Goal: Information Seeking & Learning: Learn about a topic

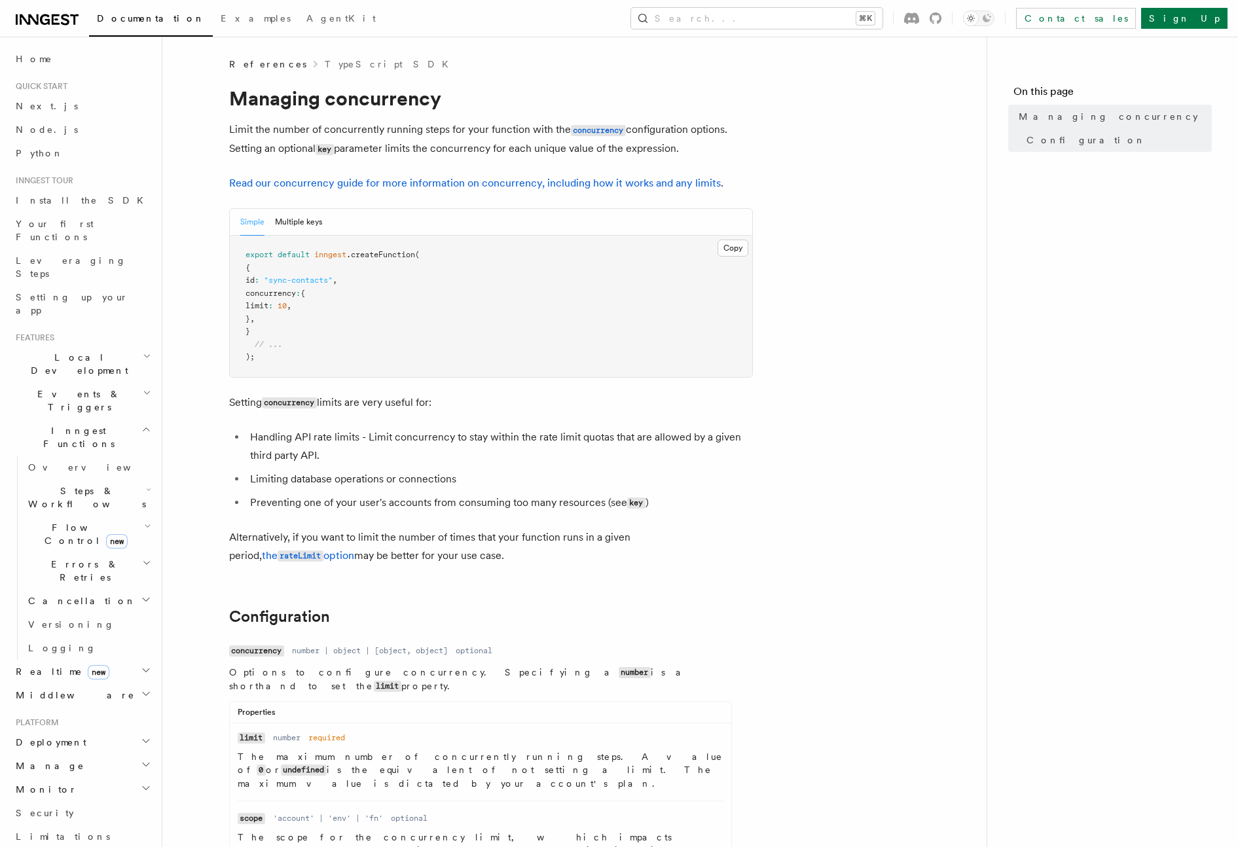
click at [367, 484] on li "Limiting database operations or connections" at bounding box center [499, 479] width 507 height 18
click at [423, 180] on link "Read our concurrency guide for more information on concurrency, including how i…" at bounding box center [475, 183] width 492 height 12
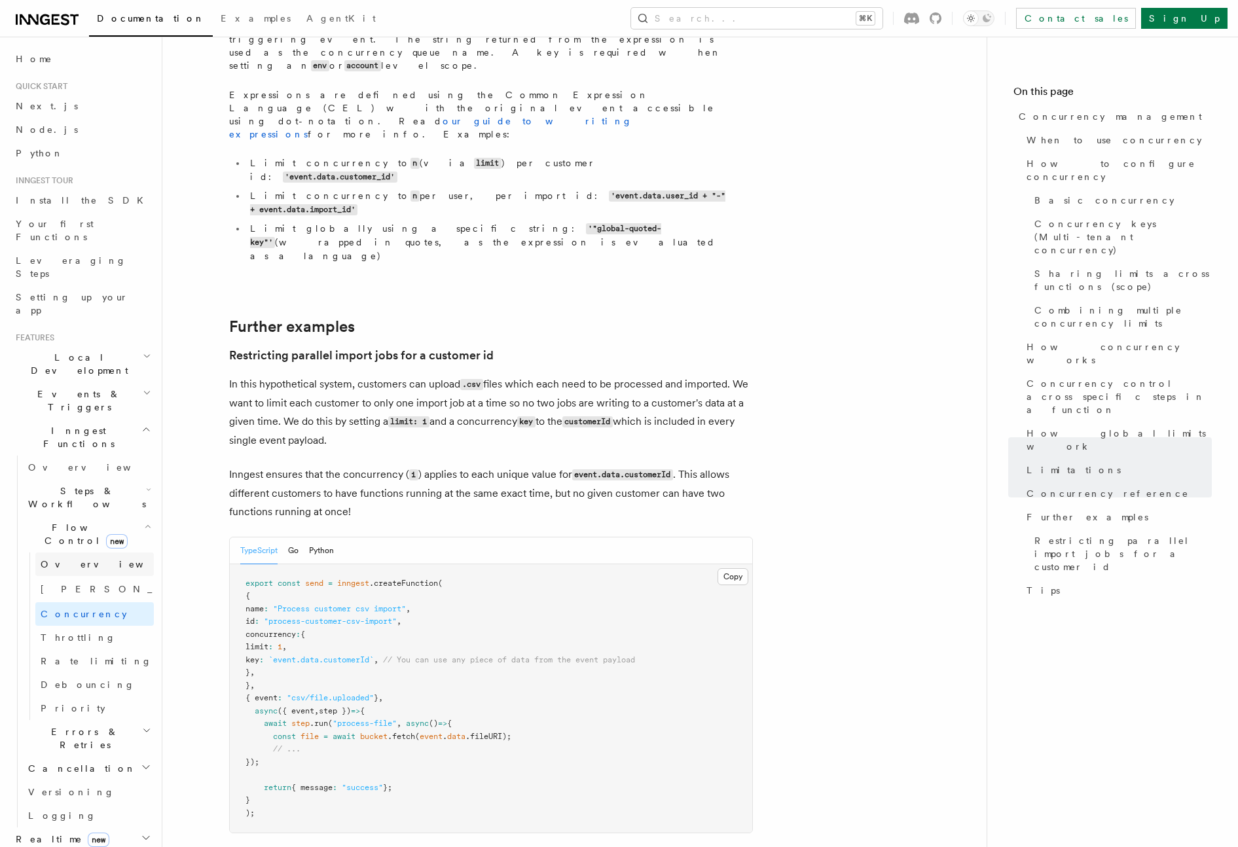
click at [58, 559] on span "Overview" at bounding box center [108, 564] width 135 height 10
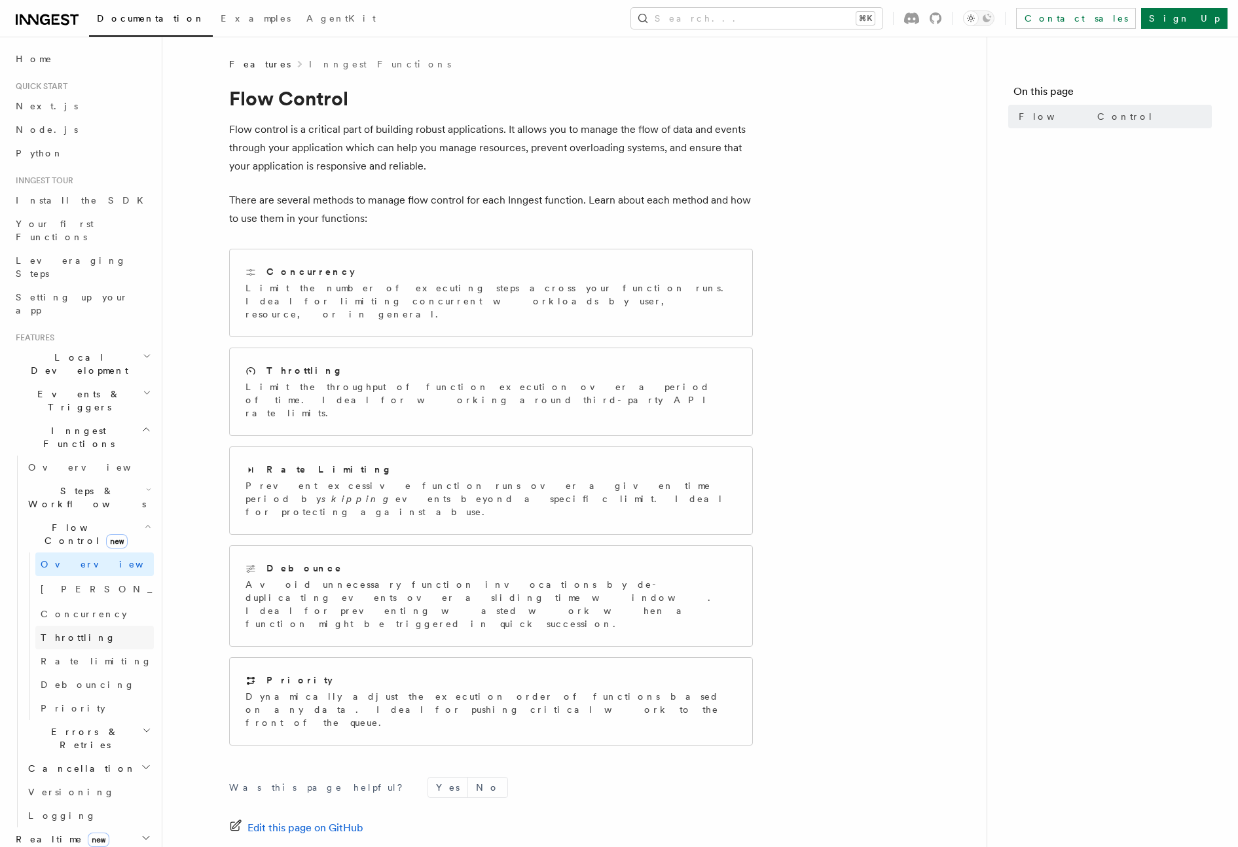
click at [69, 632] on span "Throttling" at bounding box center [78, 637] width 75 height 10
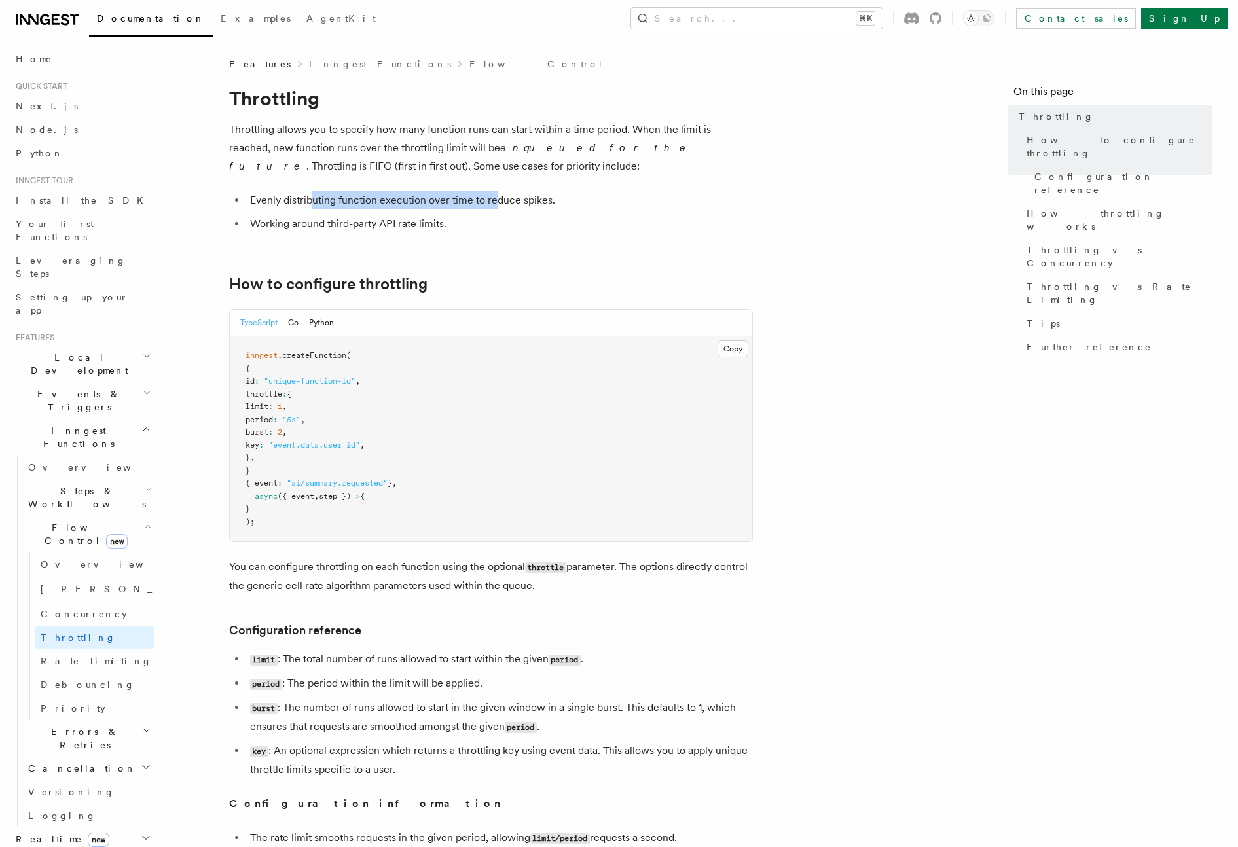
drag, startPoint x: 309, startPoint y: 202, endPoint x: 496, endPoint y: 199, distance: 186.6
click at [496, 199] on li "Evenly distributing function execution over time to reduce spikes." at bounding box center [499, 200] width 507 height 18
click at [516, 198] on li "Evenly distributing function execution over time to reduce spikes." at bounding box center [499, 200] width 507 height 18
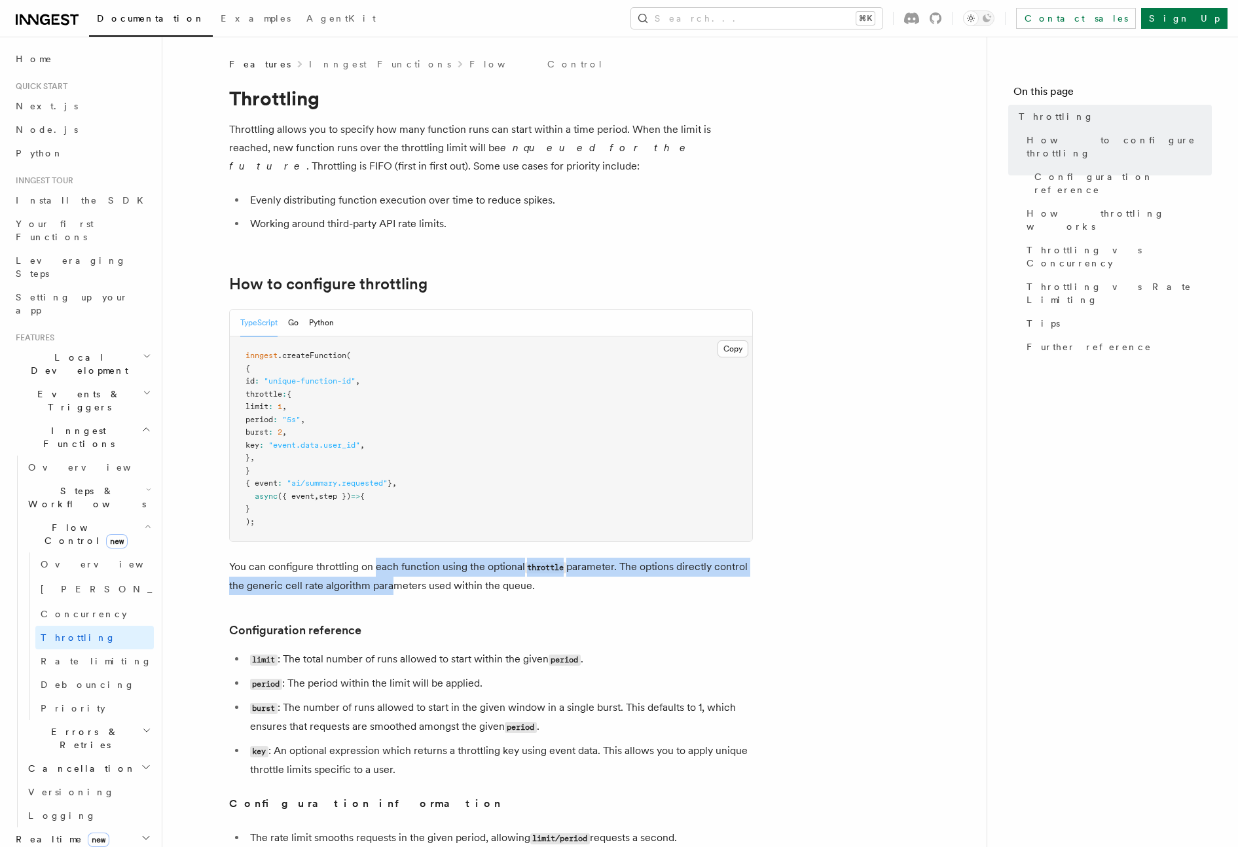
drag, startPoint x: 375, startPoint y: 570, endPoint x: 387, endPoint y: 587, distance: 20.7
click at [387, 587] on p "You can configure throttling on each function using the optional throttle param…" at bounding box center [491, 576] width 524 height 37
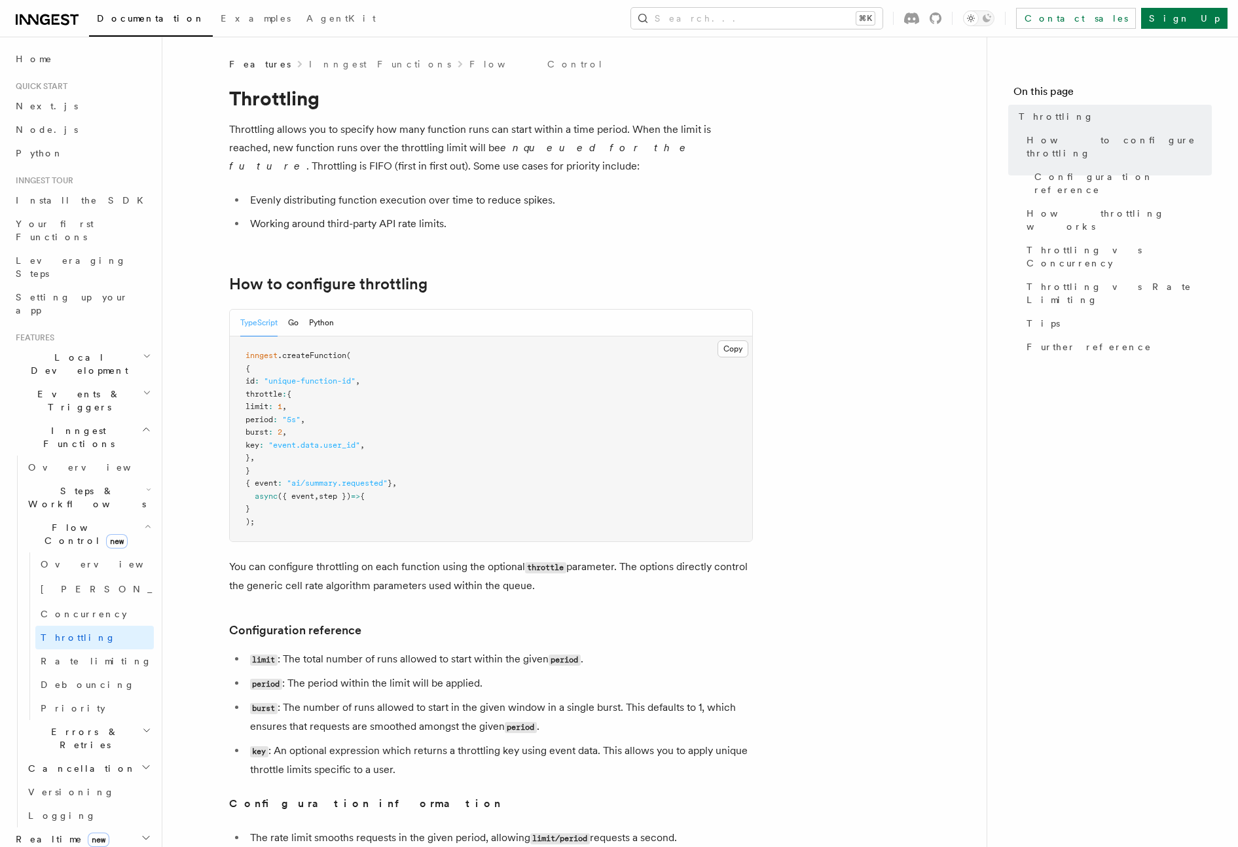
click at [407, 587] on p "You can configure throttling on each function using the optional throttle param…" at bounding box center [491, 576] width 524 height 37
click at [69, 673] on link "Debouncing" at bounding box center [94, 685] width 118 height 24
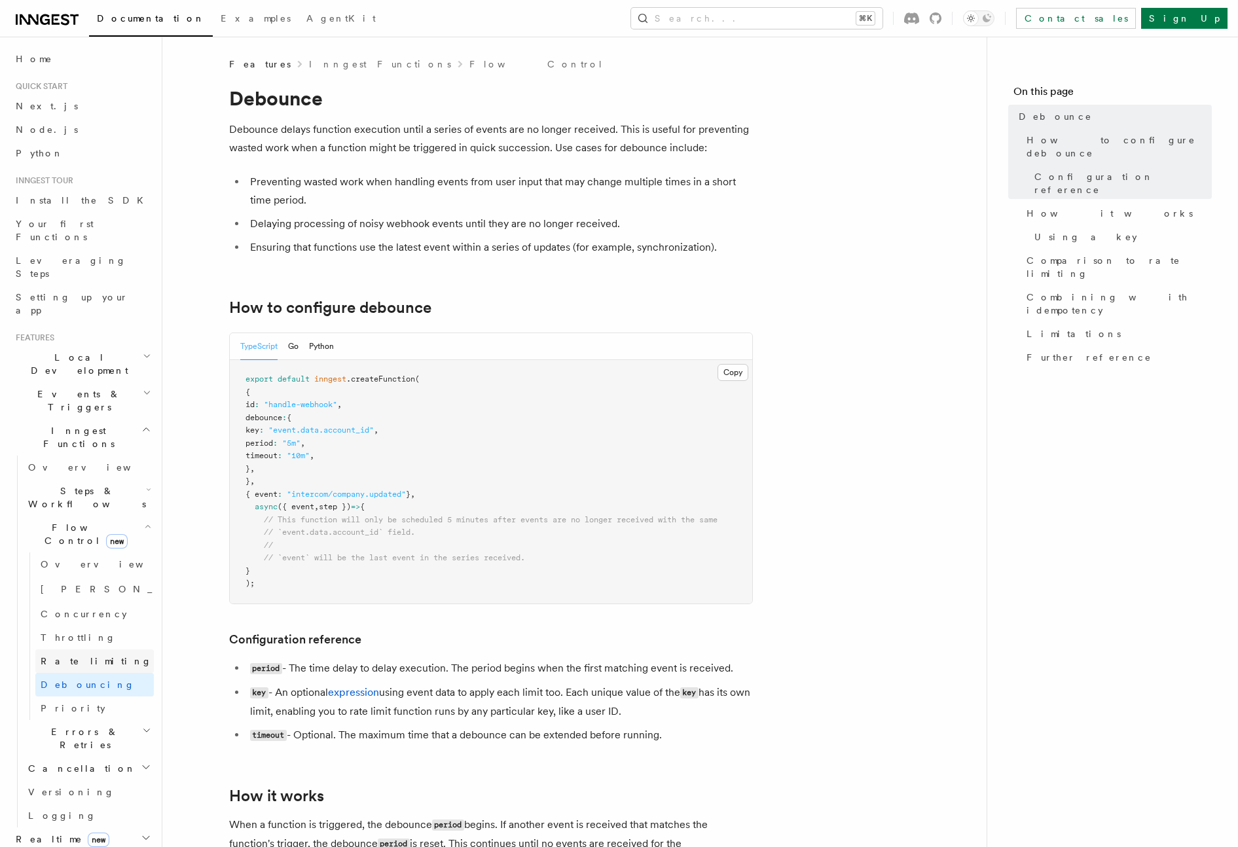
click at [71, 656] on span "Rate limiting" at bounding box center [96, 661] width 111 height 10
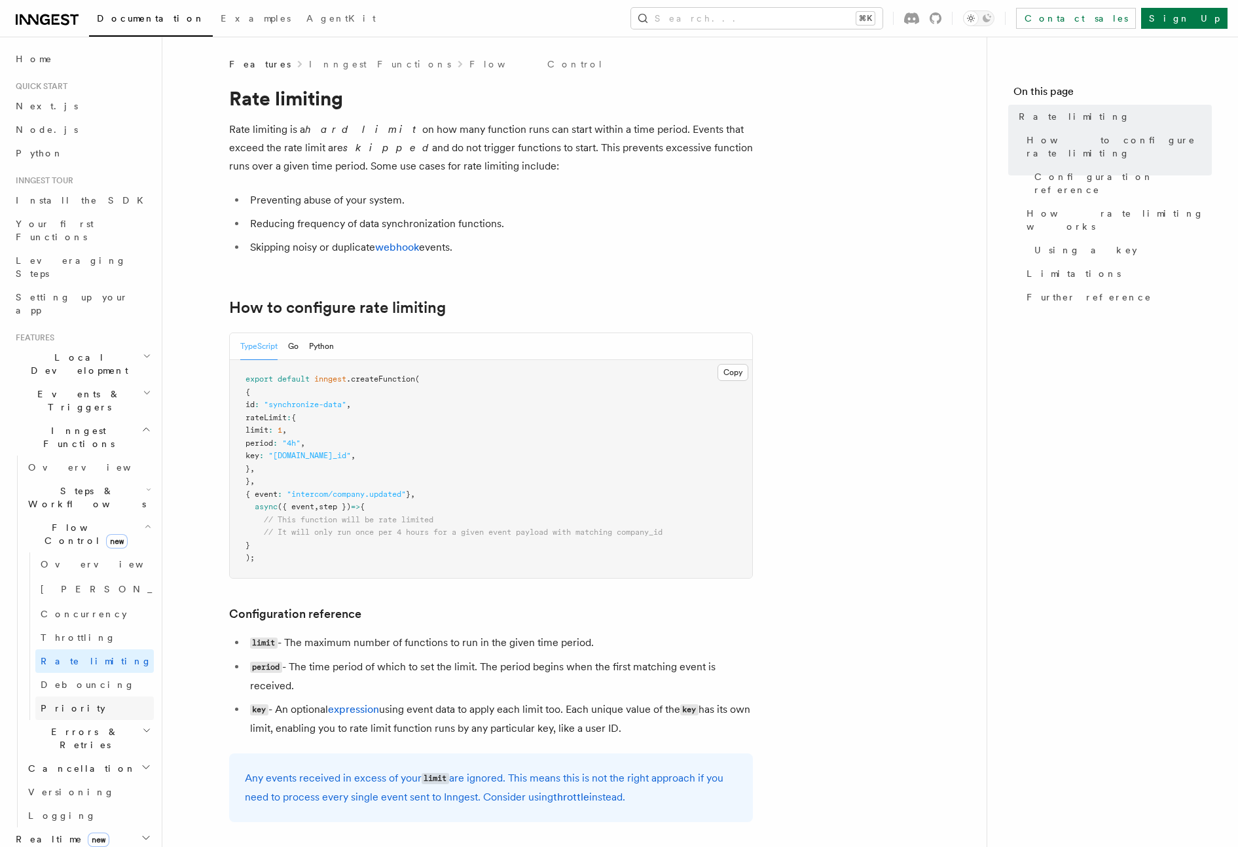
click at [67, 703] on span "Priority" at bounding box center [73, 708] width 65 height 10
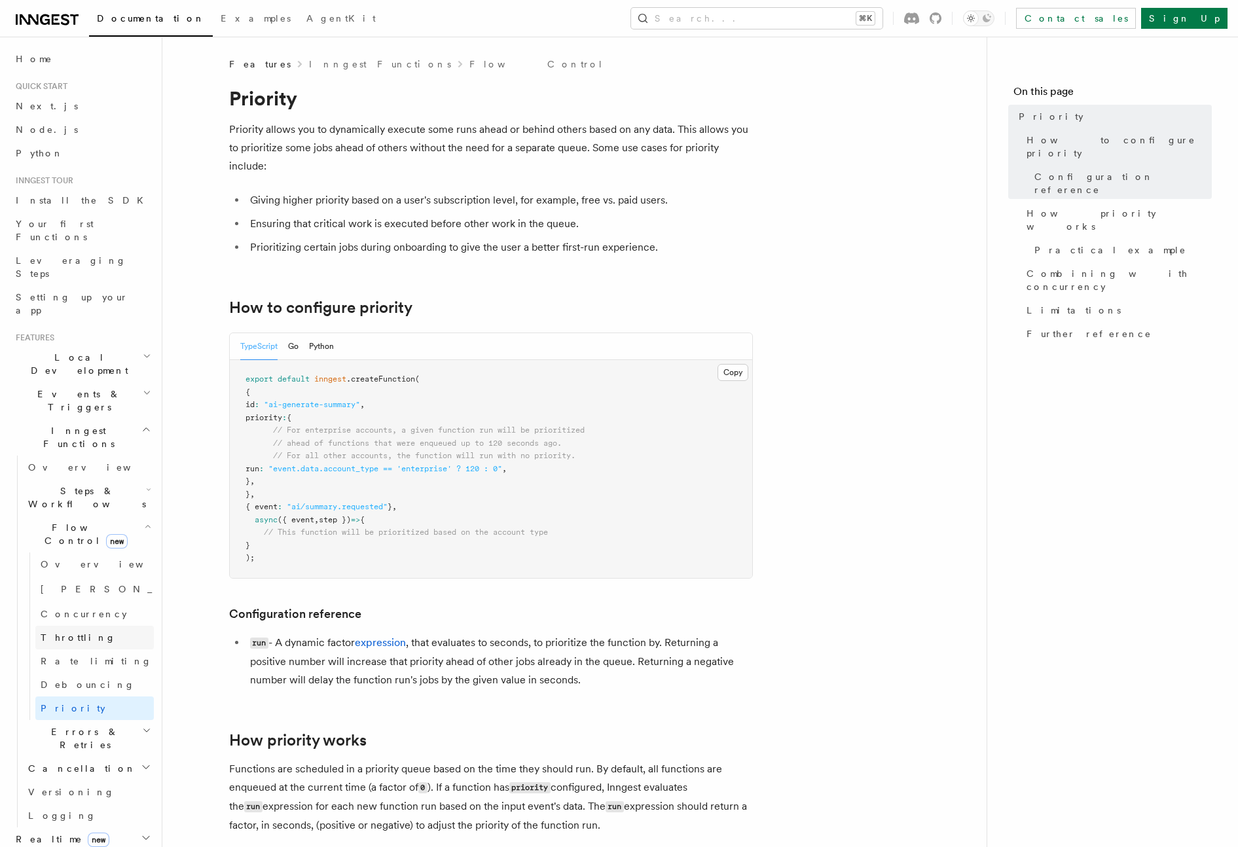
click at [67, 631] on span "Throttling" at bounding box center [78, 637] width 75 height 13
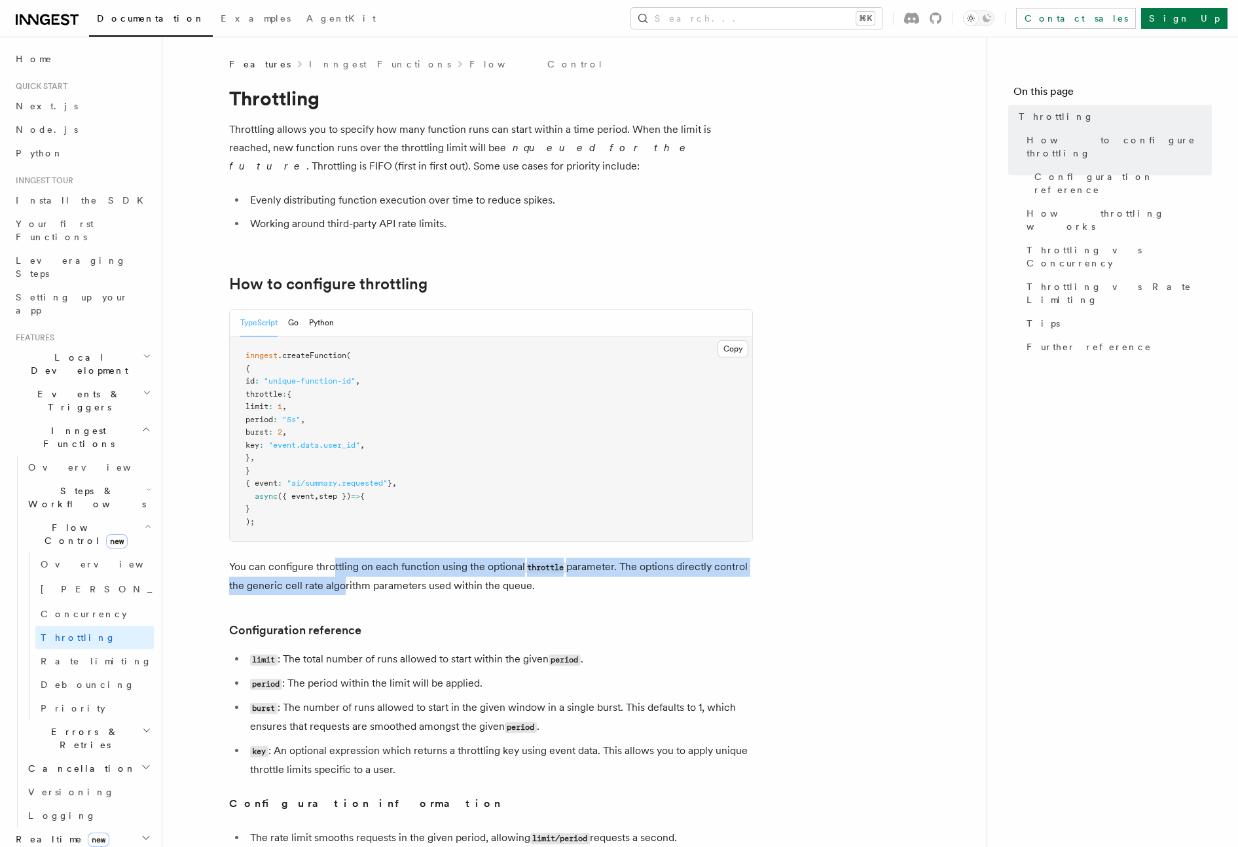
drag, startPoint x: 333, startPoint y: 568, endPoint x: 335, endPoint y: 581, distance: 13.2
click at [335, 581] on p "You can configure throttling on each function using the optional throttle param…" at bounding box center [491, 576] width 524 height 37
click at [342, 582] on p "You can configure throttling on each function using the optional throttle param…" at bounding box center [491, 576] width 524 height 37
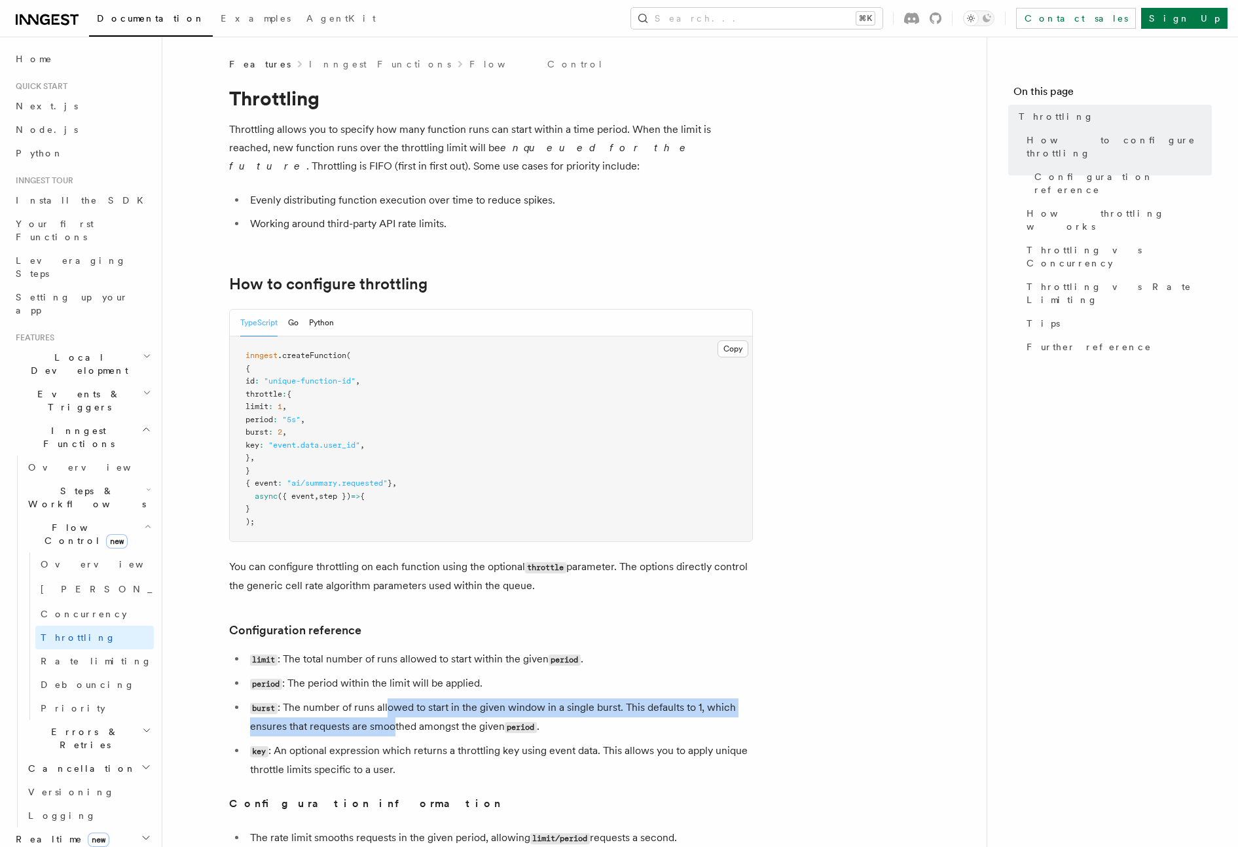
drag, startPoint x: 391, startPoint y: 729, endPoint x: 389, endPoint y: 714, distance: 15.8
click at [389, 714] on li "burst : The number of runs allowed to start in the given window in a single bur…" at bounding box center [499, 717] width 507 height 38
click at [380, 713] on li "burst : The number of runs allowed to start in the given window in a single bur…" at bounding box center [499, 717] width 507 height 38
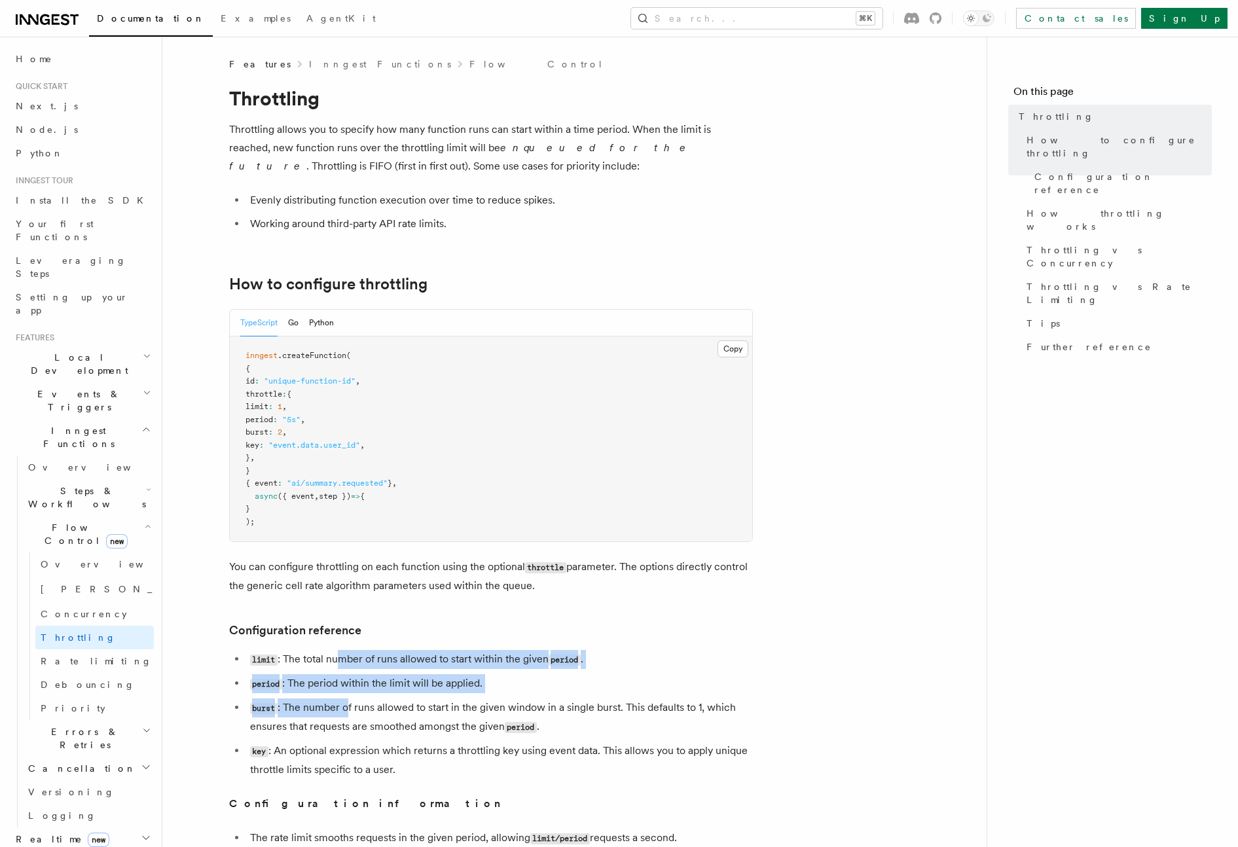
drag, startPoint x: 338, startPoint y: 661, endPoint x: 347, endPoint y: 704, distance: 44.8
click at [346, 704] on ul "limit : The total number of runs allowed to start within the given period . per…" at bounding box center [491, 714] width 524 height 129
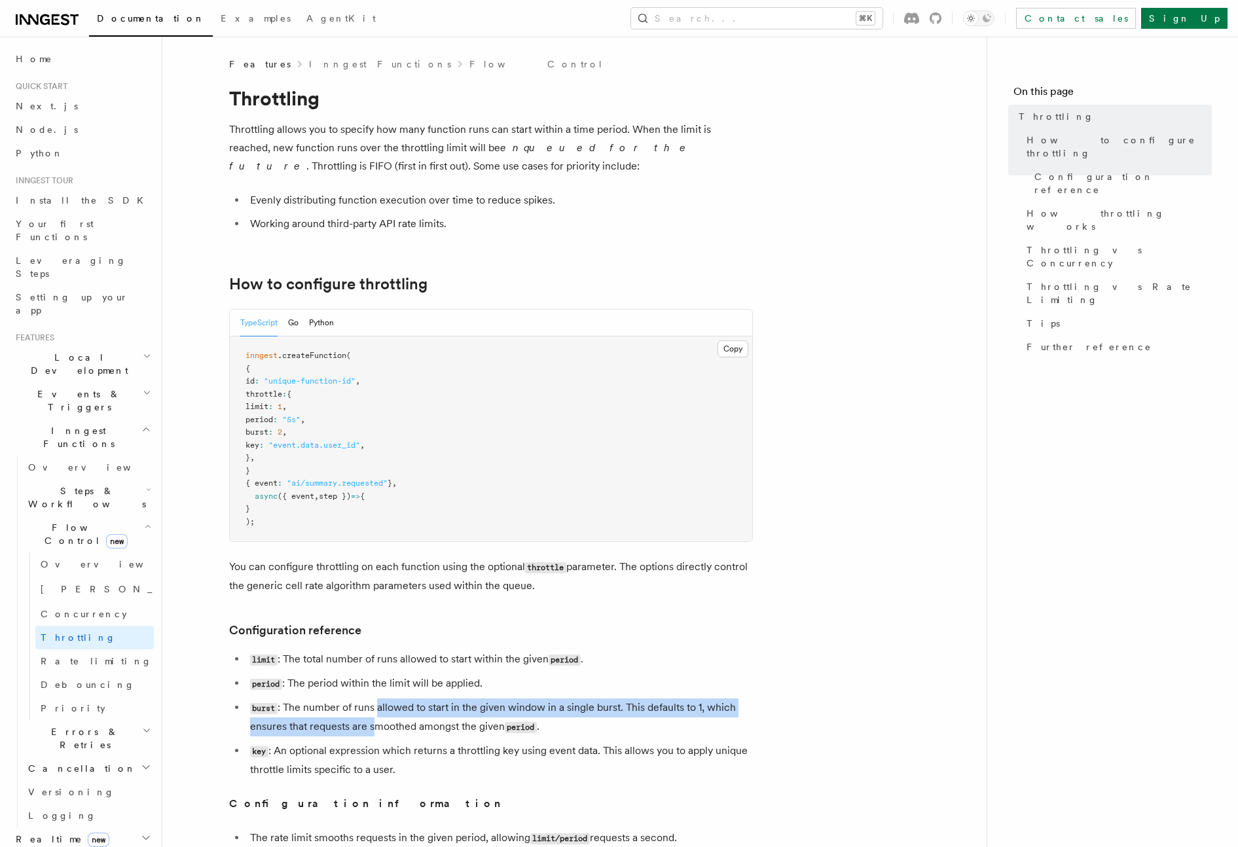
click at [376, 719] on li "burst : The number of runs allowed to start in the given window in a single bur…" at bounding box center [499, 717] width 507 height 38
click at [429, 703] on li "burst : The number of runs allowed to start in the given window in a single bur…" at bounding box center [499, 717] width 507 height 38
click at [386, 732] on li "burst : The number of runs allowed to start in the given window in a single bur…" at bounding box center [499, 717] width 507 height 38
click at [60, 584] on span "[PERSON_NAME]" at bounding box center [137, 589] width 192 height 10
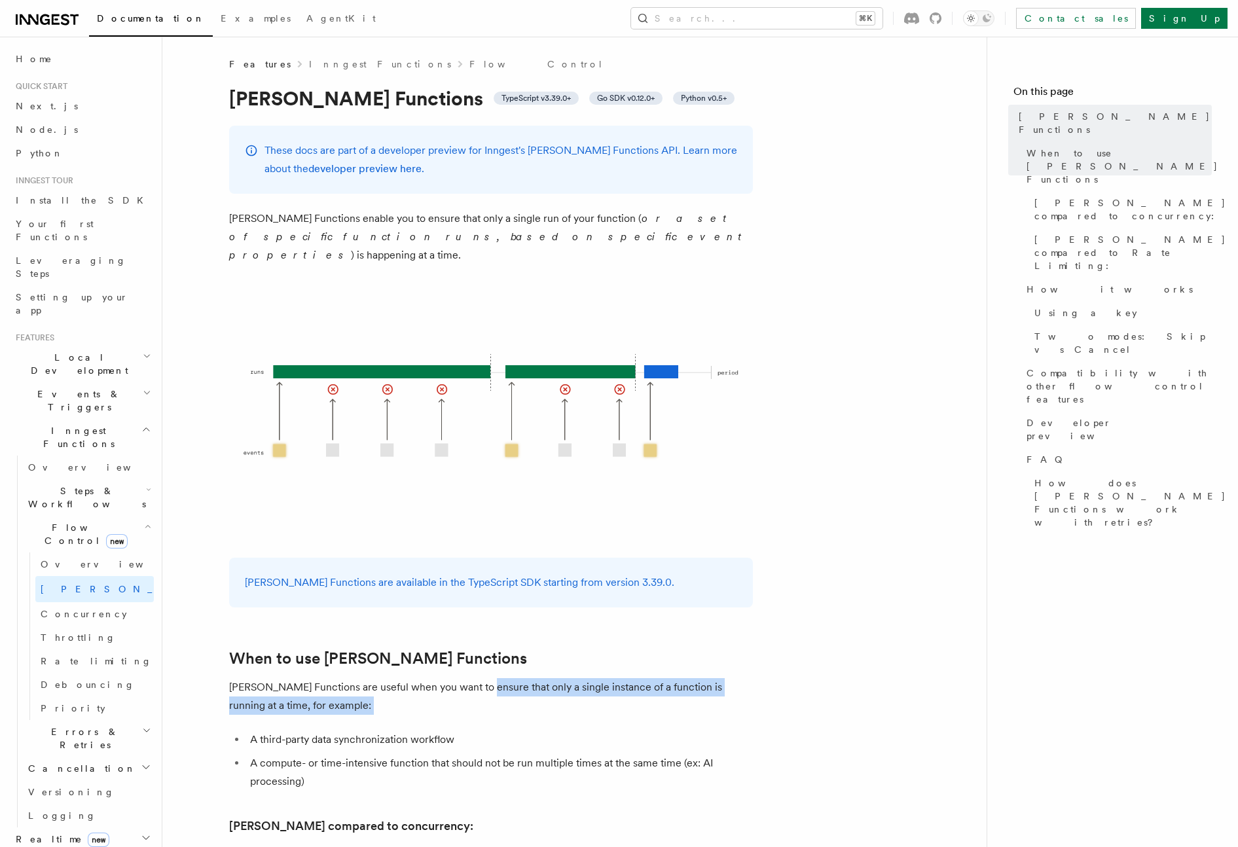
drag, startPoint x: 479, startPoint y: 668, endPoint x: 473, endPoint y: 713, distance: 45.0
click at [473, 731] on li "A third-party data synchronization workflow" at bounding box center [499, 740] width 507 height 18
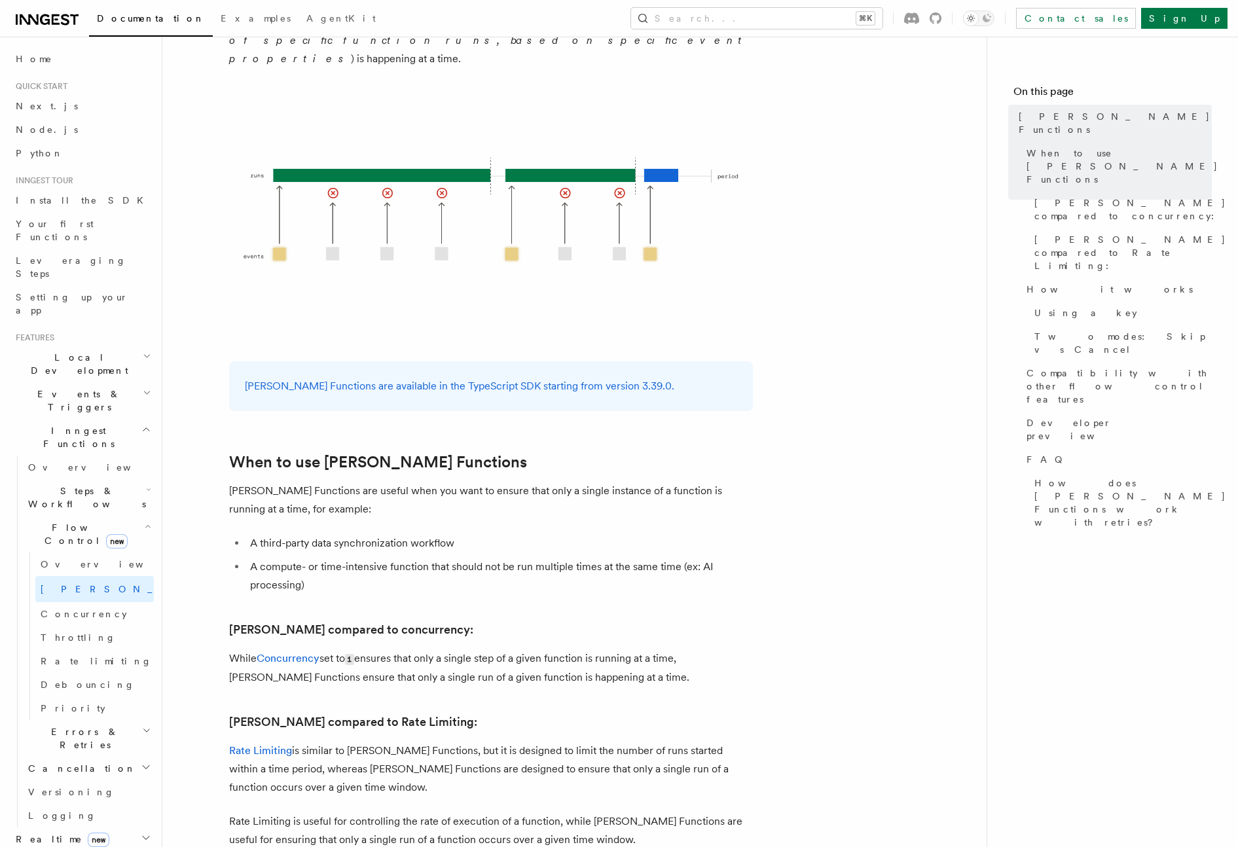
scroll to position [260, 0]
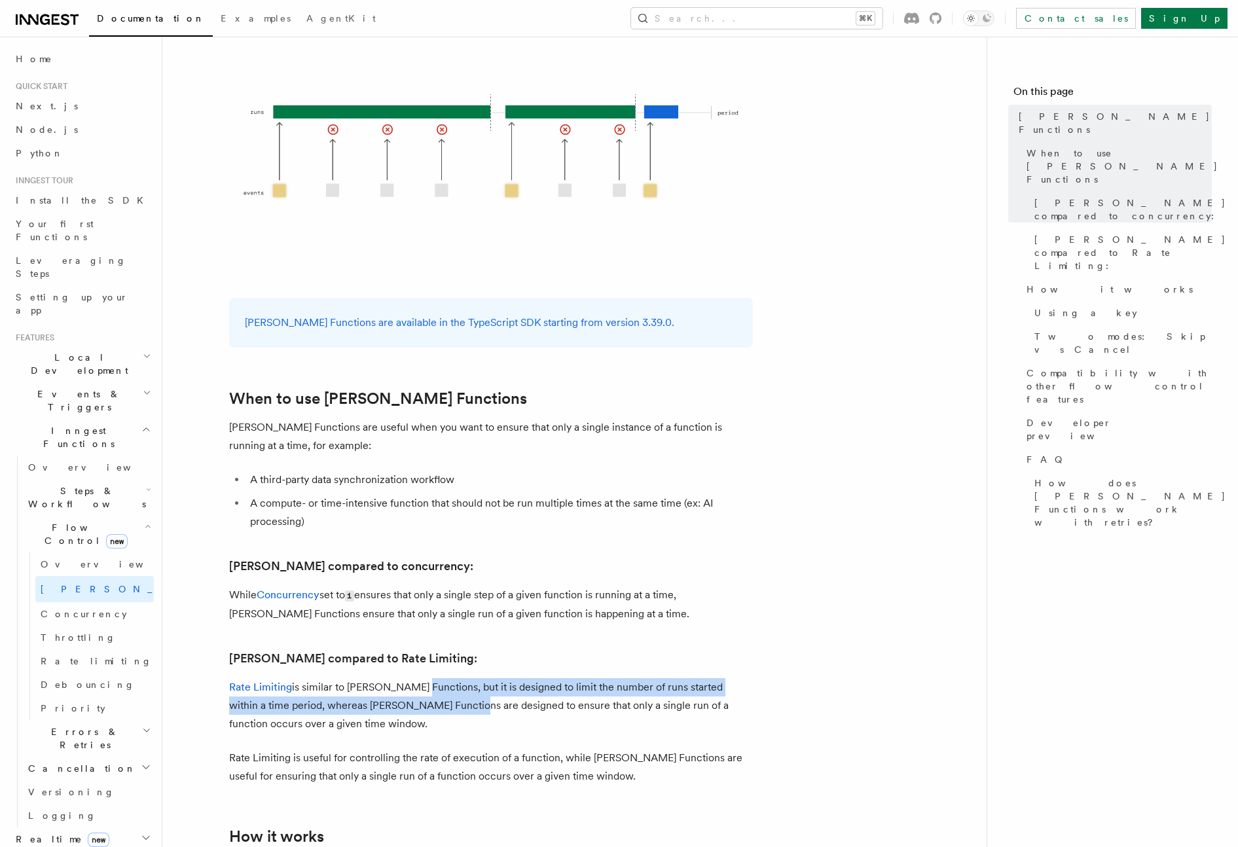
drag, startPoint x: 411, startPoint y: 671, endPoint x: 429, endPoint y: 694, distance: 28.9
click at [420, 693] on p "Rate Limiting is similar to [PERSON_NAME] Functions, but it is designed to limi…" at bounding box center [491, 705] width 524 height 55
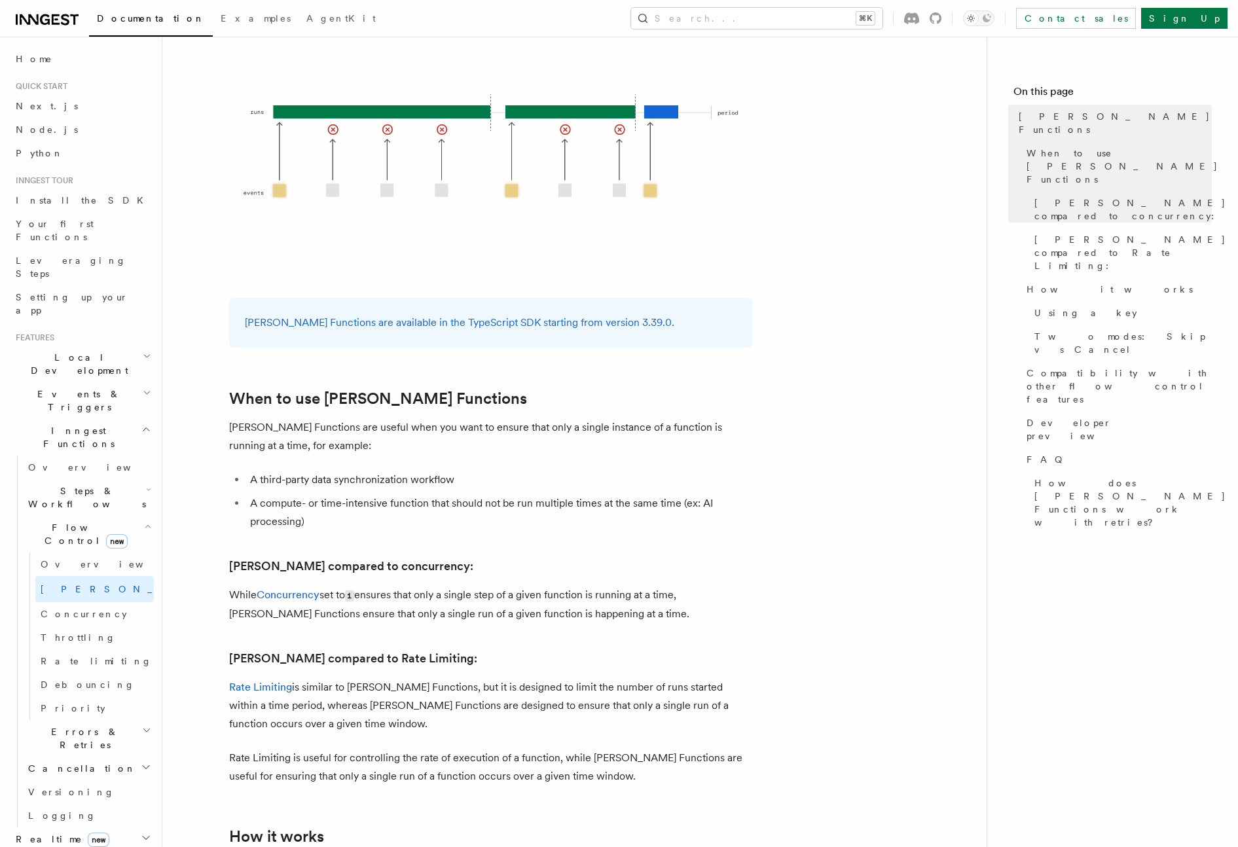
click at [471, 698] on p "Rate Limiting is similar to [PERSON_NAME] Functions, but it is designed to limi…" at bounding box center [491, 705] width 524 height 55
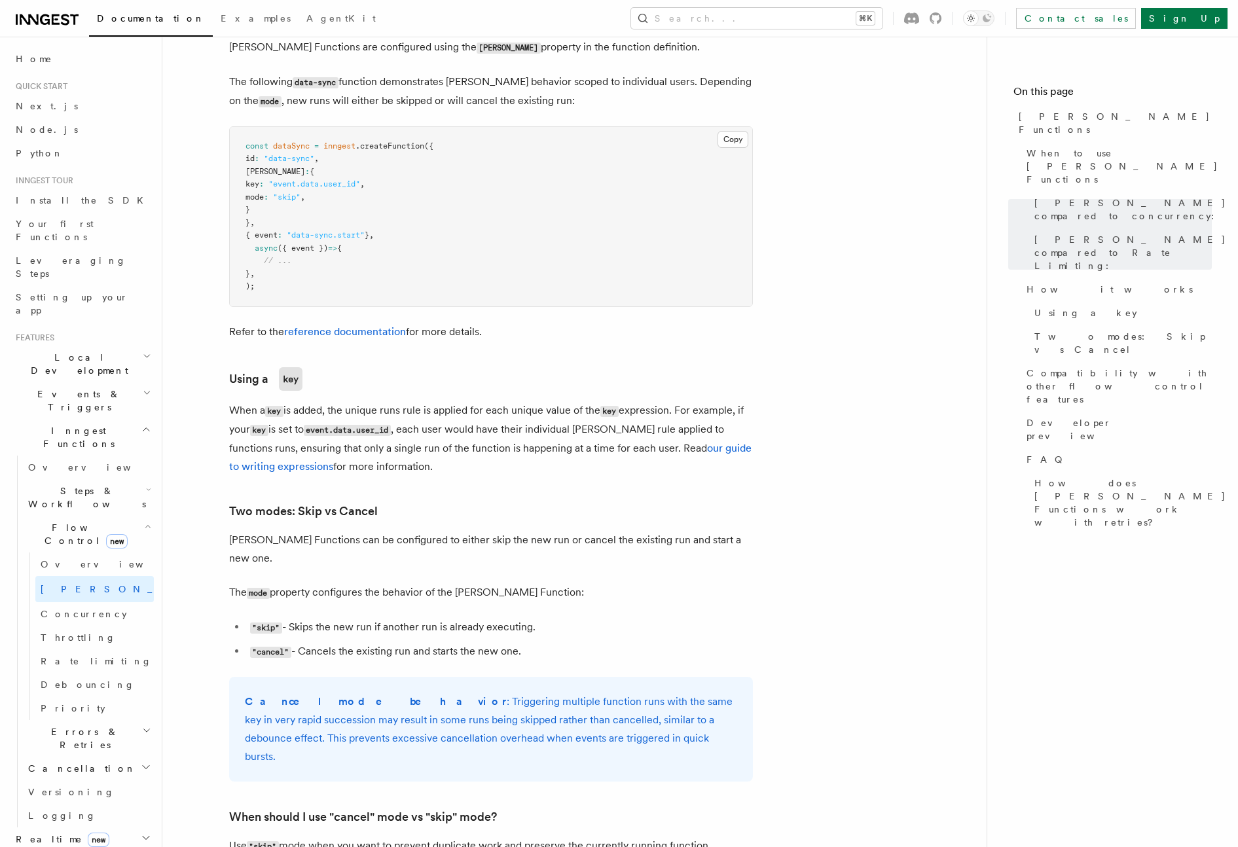
scroll to position [1087, 0]
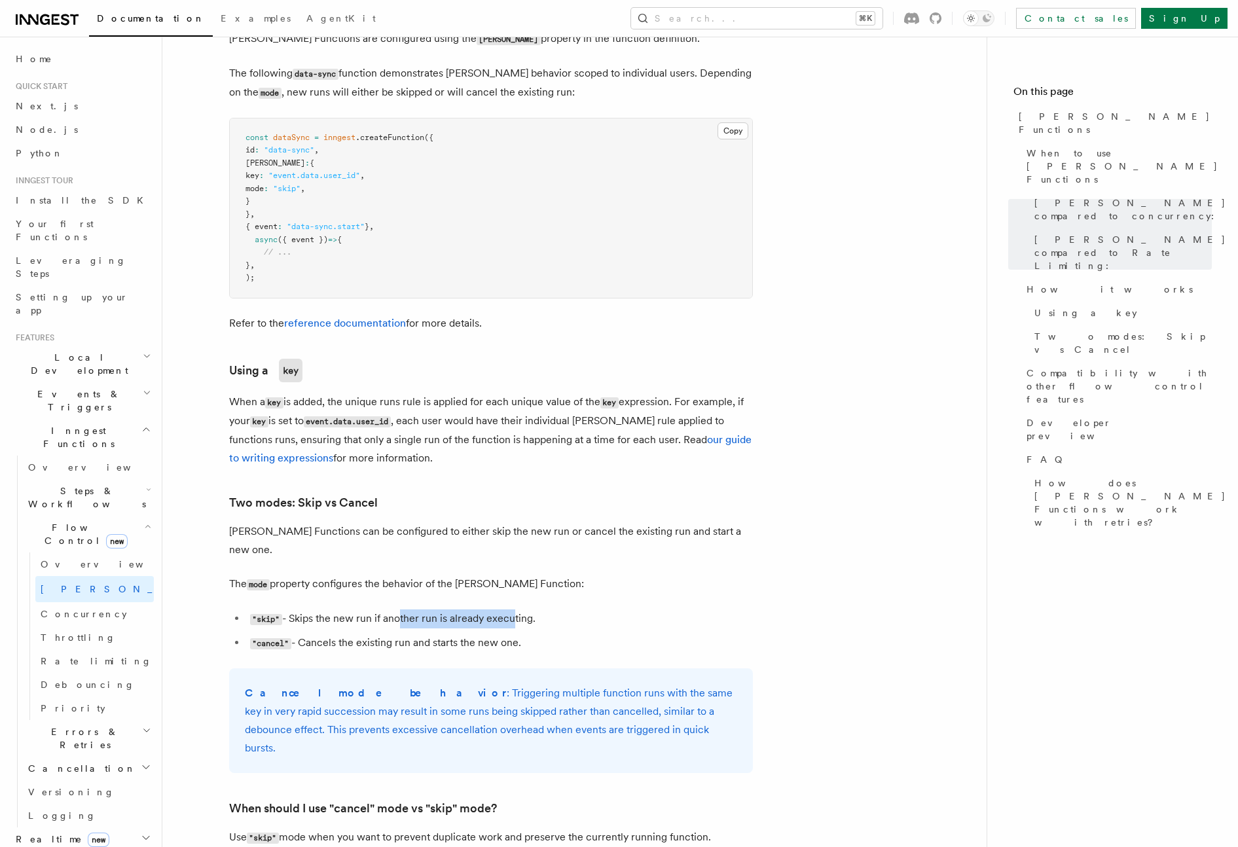
drag, startPoint x: 398, startPoint y: 585, endPoint x: 508, endPoint y: 585, distance: 110.0
click at [508, 609] on li ""skip" - Skips the new run if another run is already executing." at bounding box center [499, 618] width 507 height 19
click at [523, 609] on li ""skip" - Skips the new run if another run is already executing." at bounding box center [499, 618] width 507 height 19
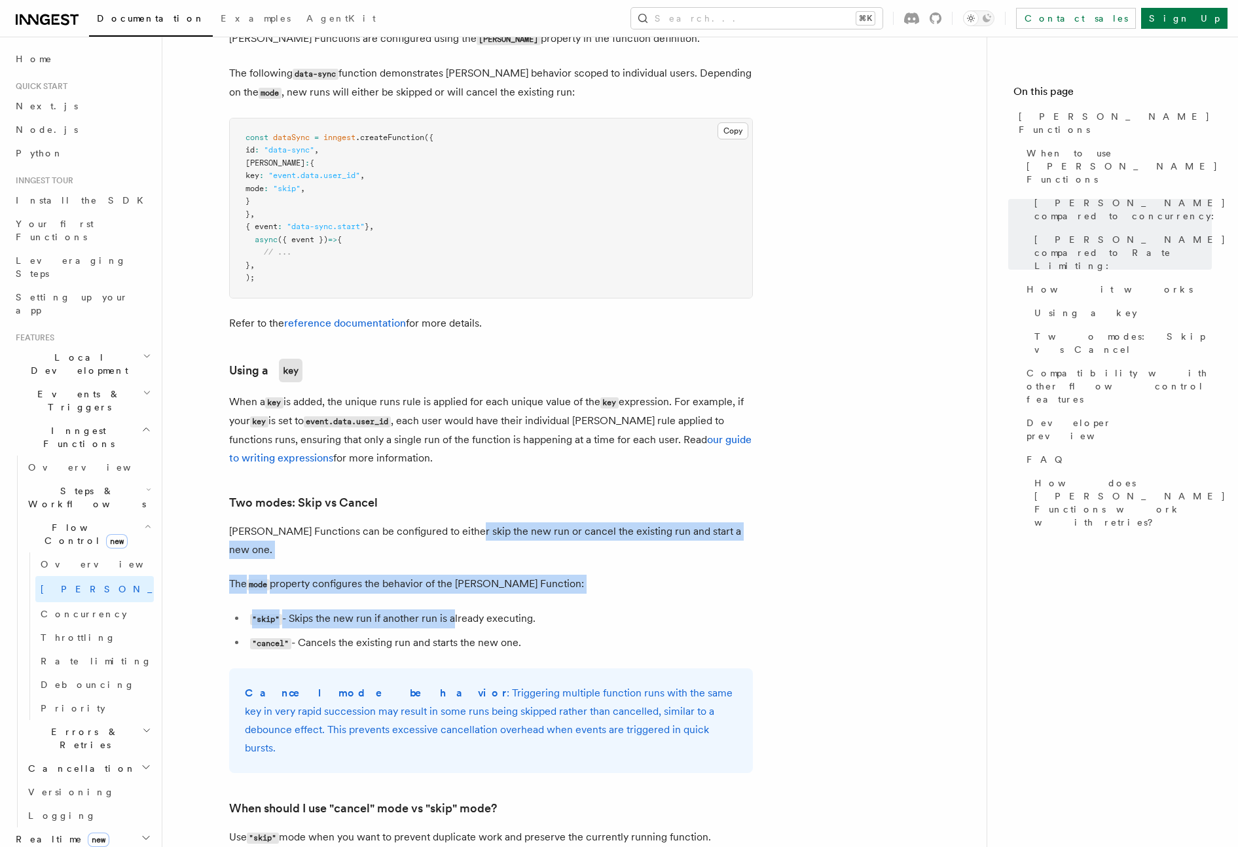
drag, startPoint x: 462, startPoint y: 518, endPoint x: 452, endPoint y: 583, distance: 66.2
click at [452, 583] on article "Features Inngest Functions Flow Control [PERSON_NAME] Functions TypeScript v3.3…" at bounding box center [574, 589] width 782 height 3236
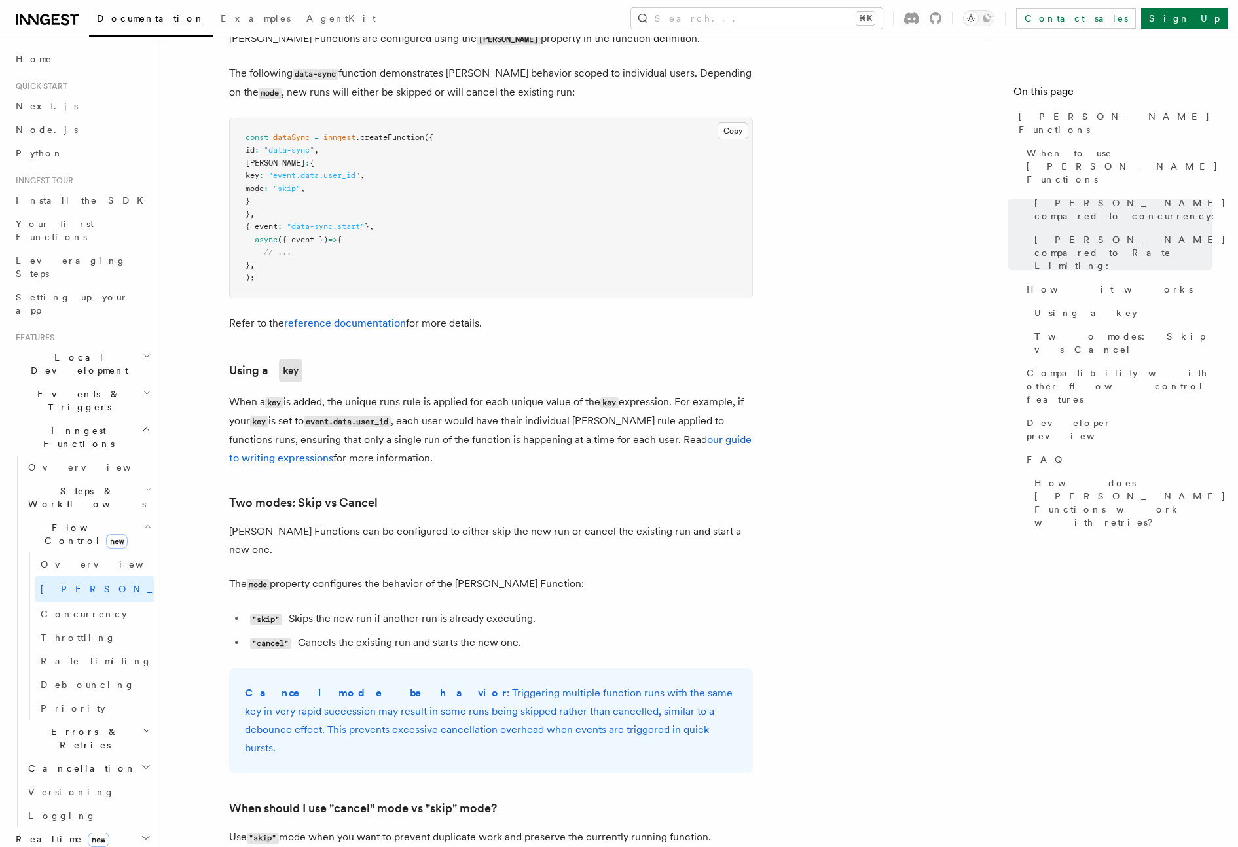
click at [474, 609] on ul ""skip" - Skips the new run if another run is already executing. "cancel" - Canc…" at bounding box center [491, 630] width 524 height 43
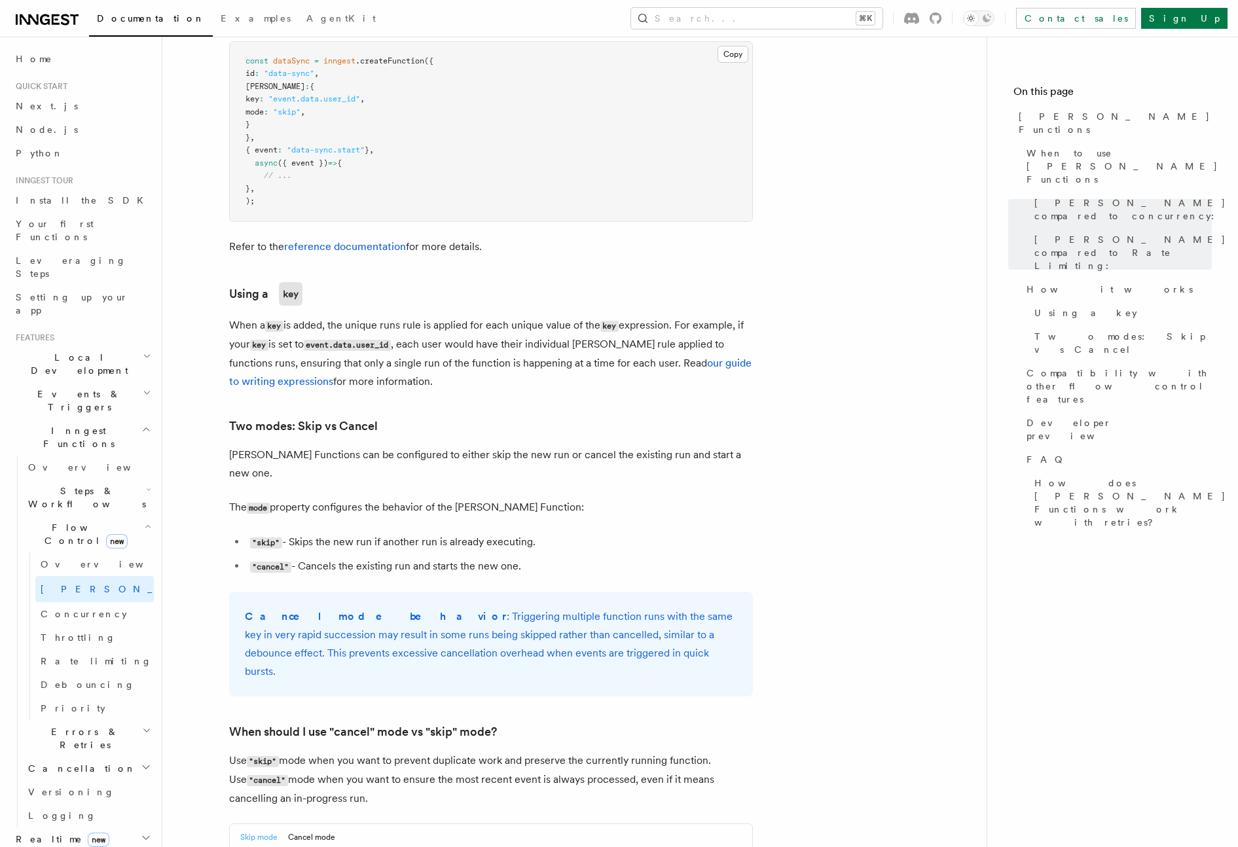
scroll to position [1172, 0]
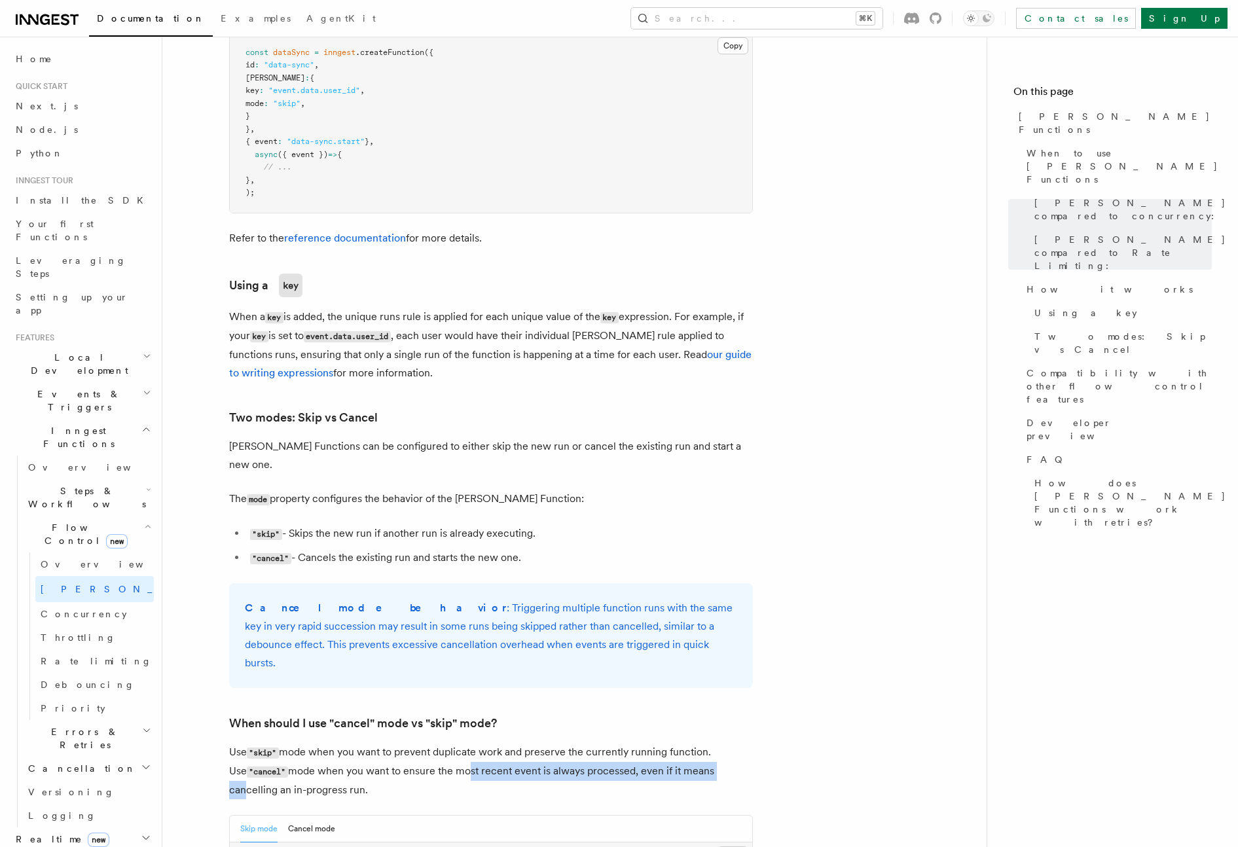
drag, startPoint x: 448, startPoint y: 721, endPoint x: 709, endPoint y: 723, distance: 260.5
click at [709, 743] on p "Use "skip" mode when you want to prevent duplicate work and preserve the curren…" at bounding box center [491, 771] width 524 height 56
click at [723, 743] on p "Use "skip" mode when you want to prevent duplicate work and preserve the curren…" at bounding box center [491, 771] width 524 height 56
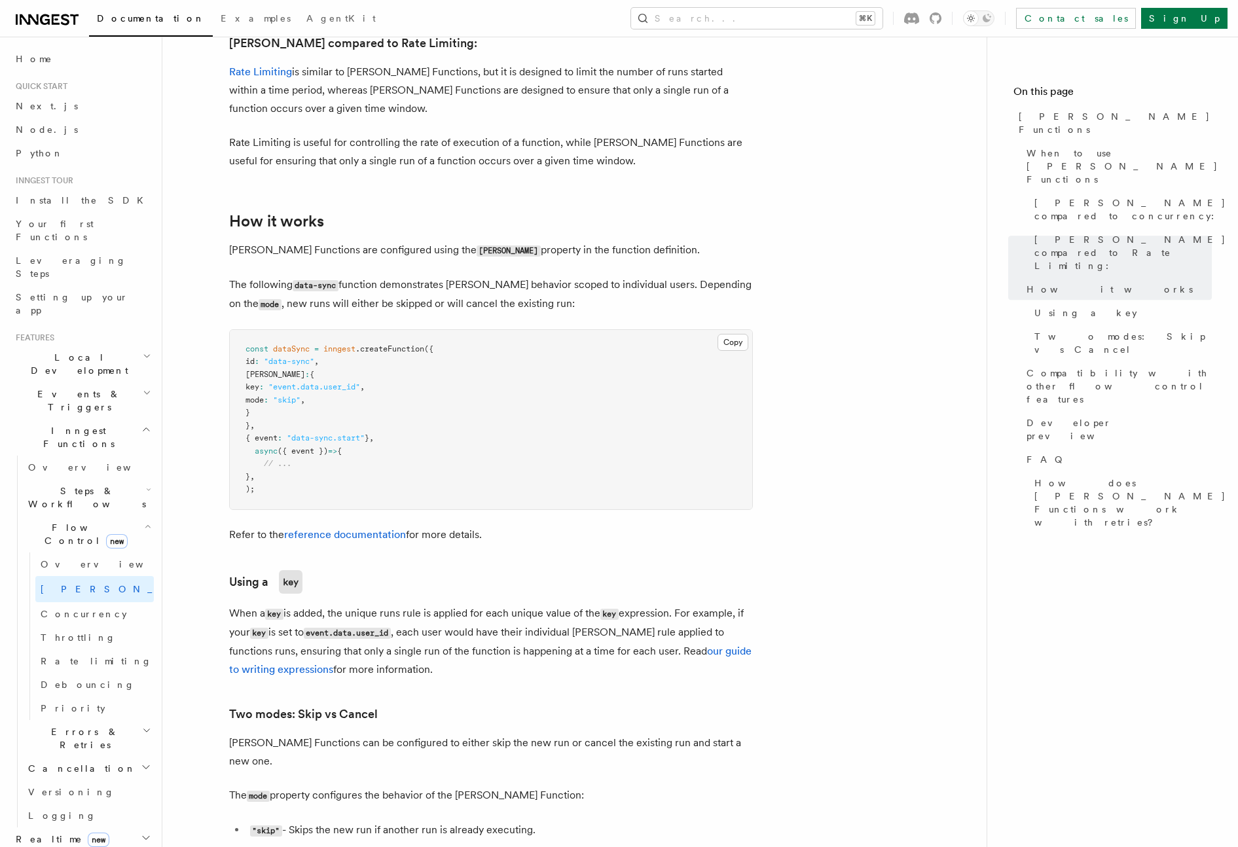
scroll to position [0, 0]
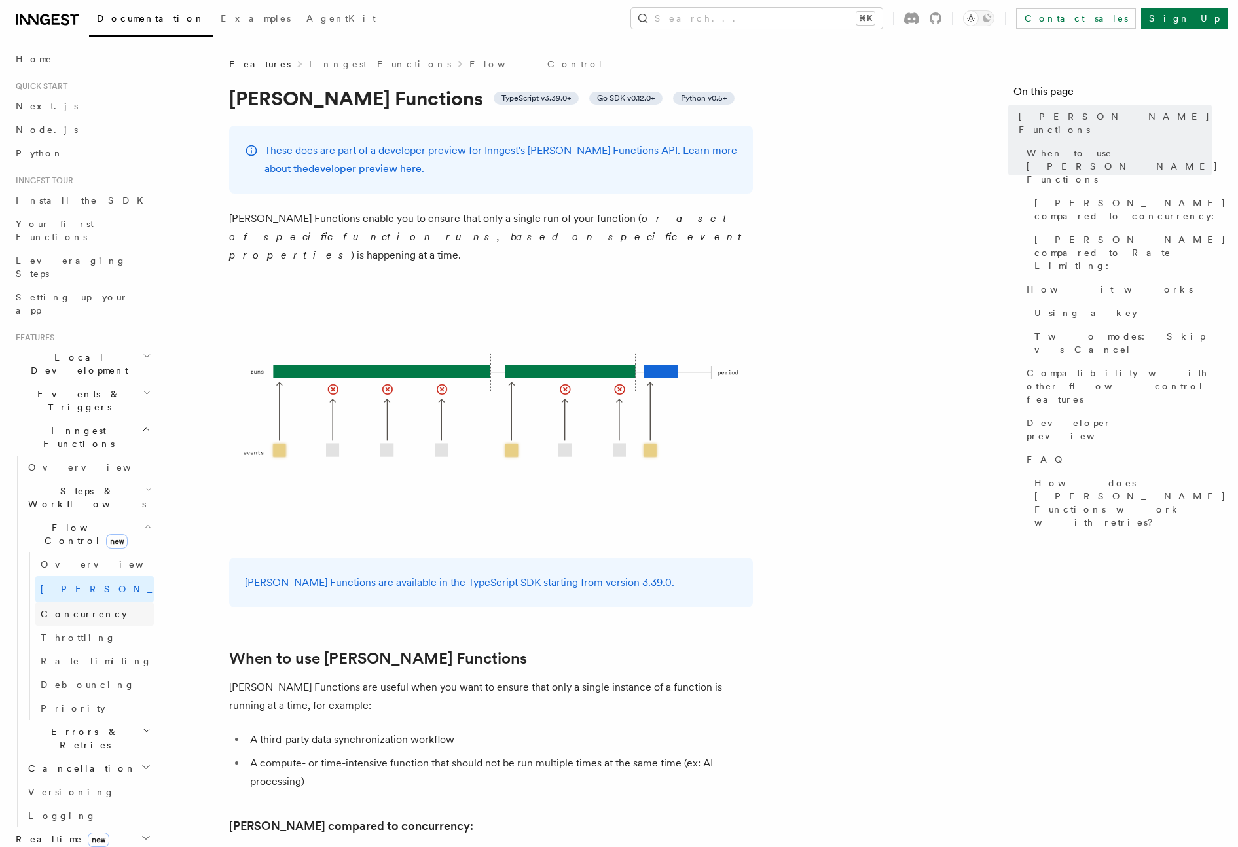
click at [79, 609] on span "Concurrency" at bounding box center [84, 614] width 86 height 10
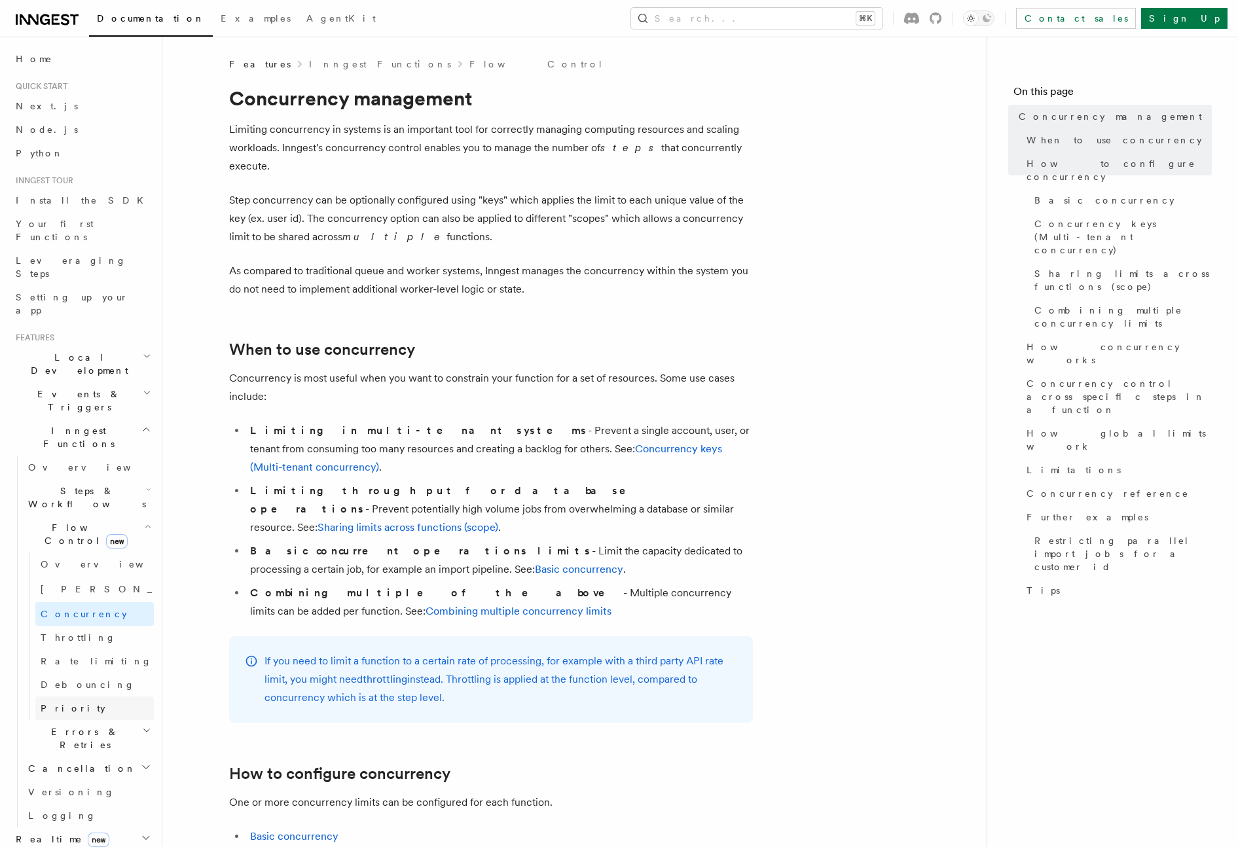
click at [64, 703] on span "Priority" at bounding box center [73, 708] width 65 height 10
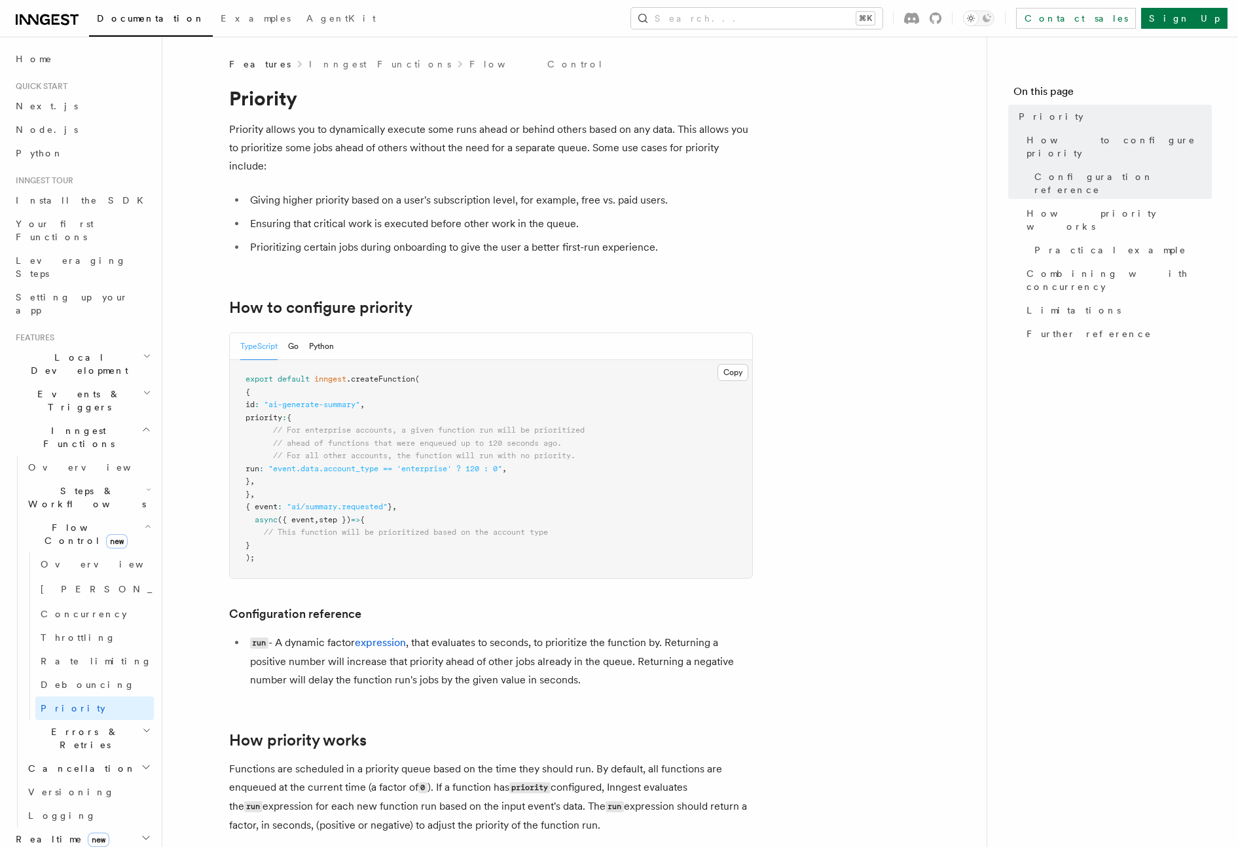
click at [989, 611] on nav "On this page Priority How to configure priority Configuration reference How pri…" at bounding box center [1112, 442] width 251 height 810
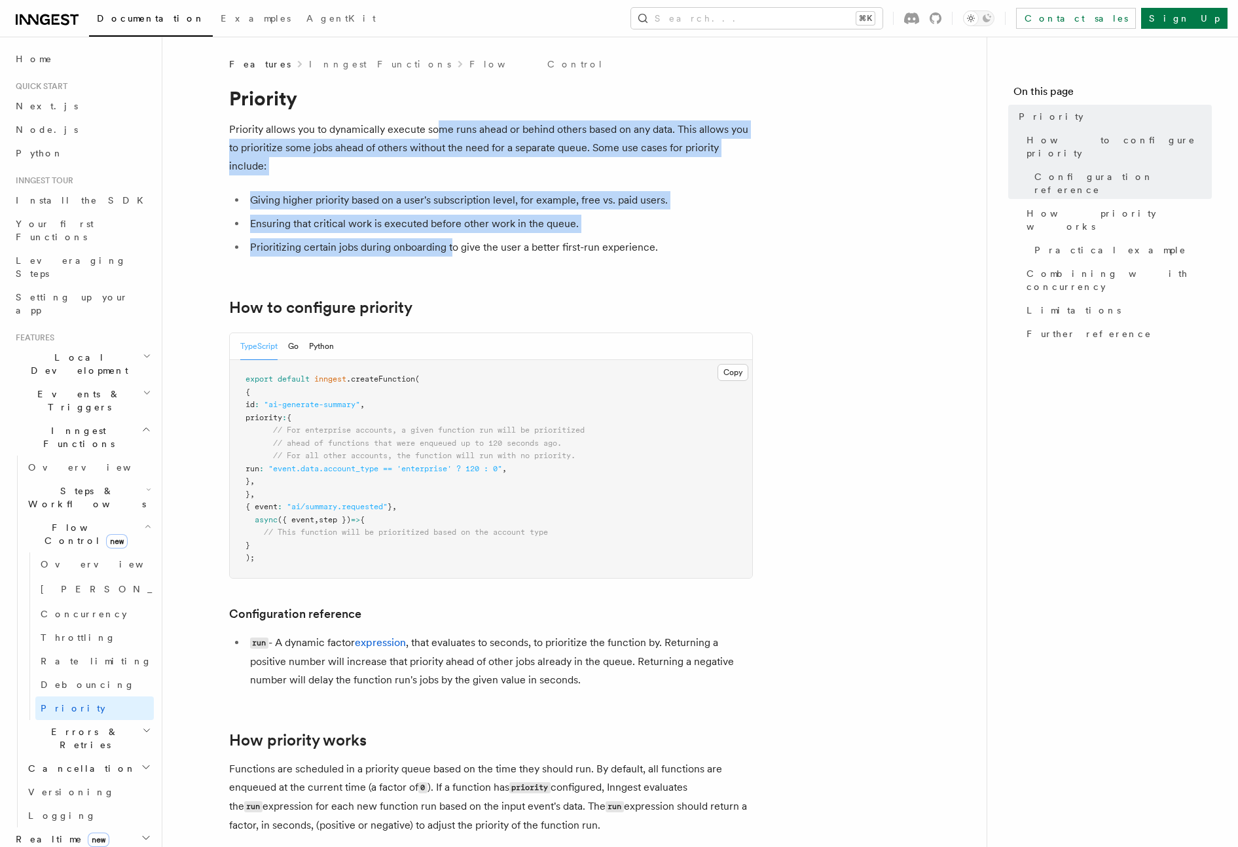
drag, startPoint x: 437, startPoint y: 130, endPoint x: 453, endPoint y: 242, distance: 113.8
click at [450, 242] on li "Prioritizing certain jobs during onboarding to give the user a better first-run…" at bounding box center [499, 247] width 507 height 18
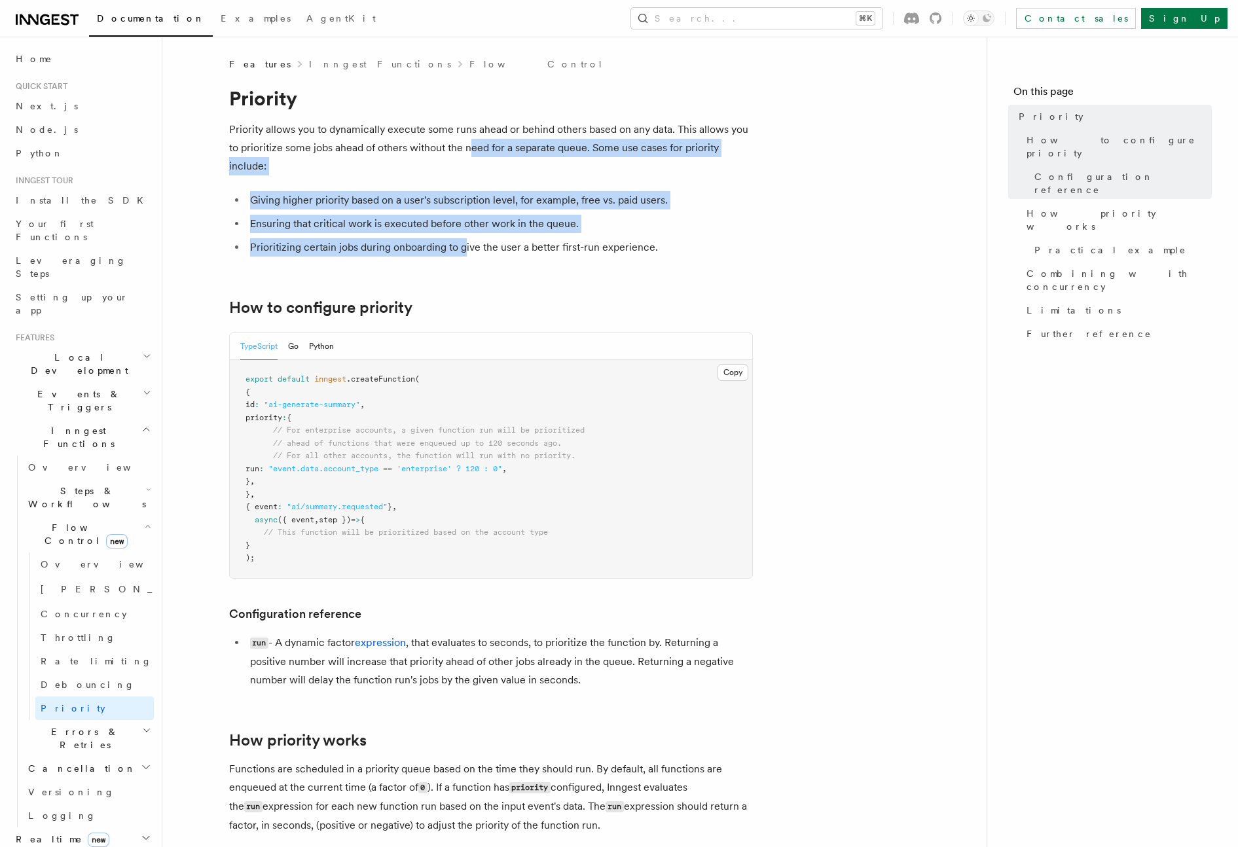
drag, startPoint x: 463, startPoint y: 247, endPoint x: 474, endPoint y: 141, distance: 105.9
click at [474, 141] on p "Priority allows you to dynamically execute some runs ahead or behind others bas…" at bounding box center [491, 147] width 524 height 55
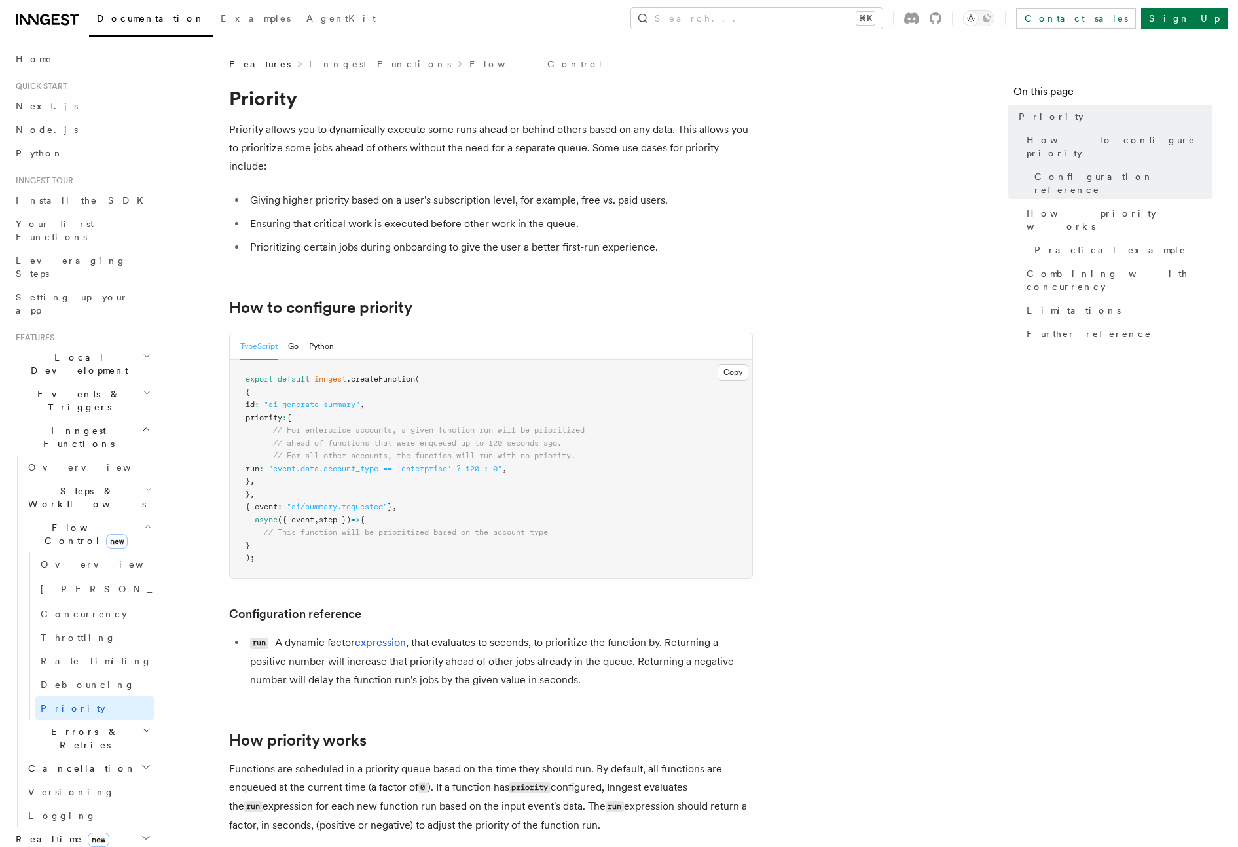
click at [446, 213] on ul "Giving higher priority based on a user's subscription level, for example, free …" at bounding box center [491, 223] width 524 height 65
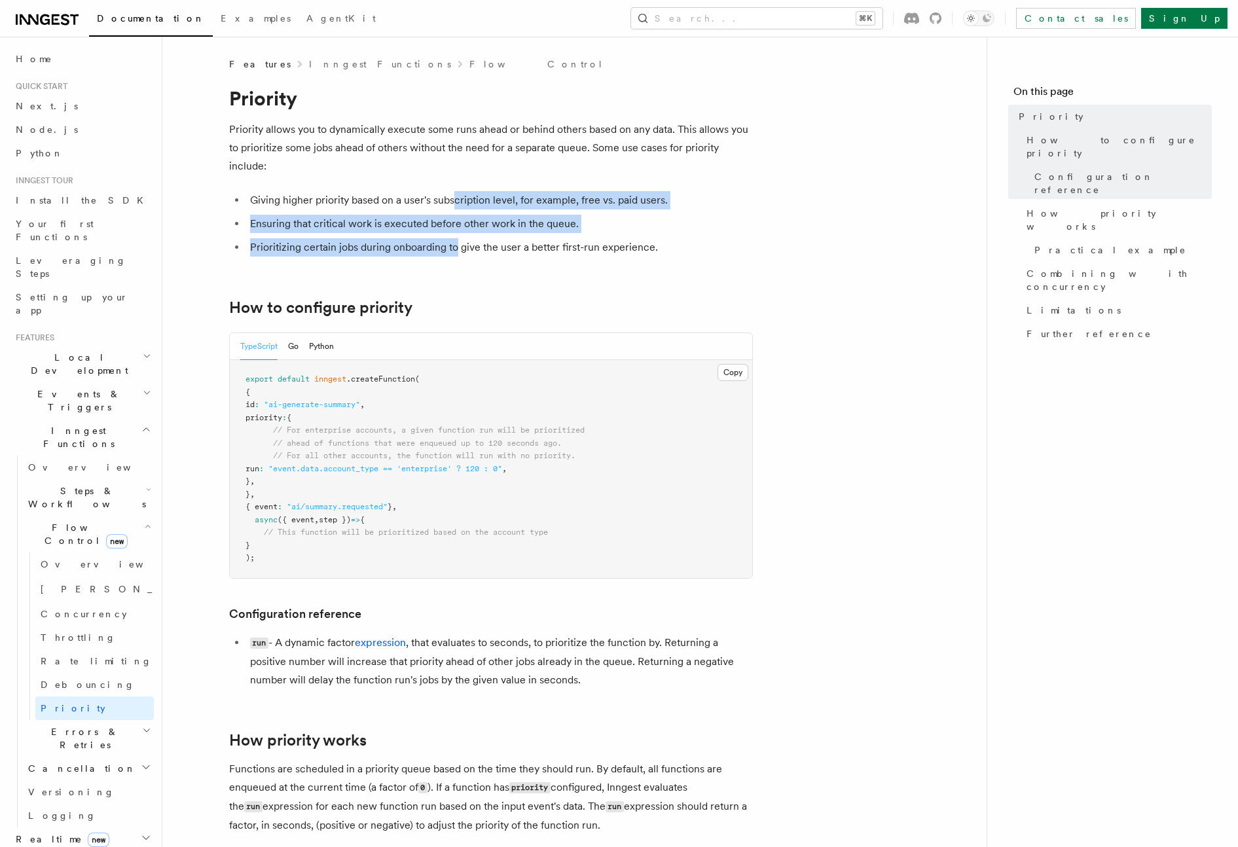
drag, startPoint x: 454, startPoint y: 202, endPoint x: 455, endPoint y: 242, distance: 39.9
click at [455, 242] on ul "Giving higher priority based on a user's subscription level, for example, free …" at bounding box center [491, 223] width 524 height 65
click at [457, 242] on li "Prioritizing certain jobs during onboarding to give the user a better first-run…" at bounding box center [499, 247] width 507 height 18
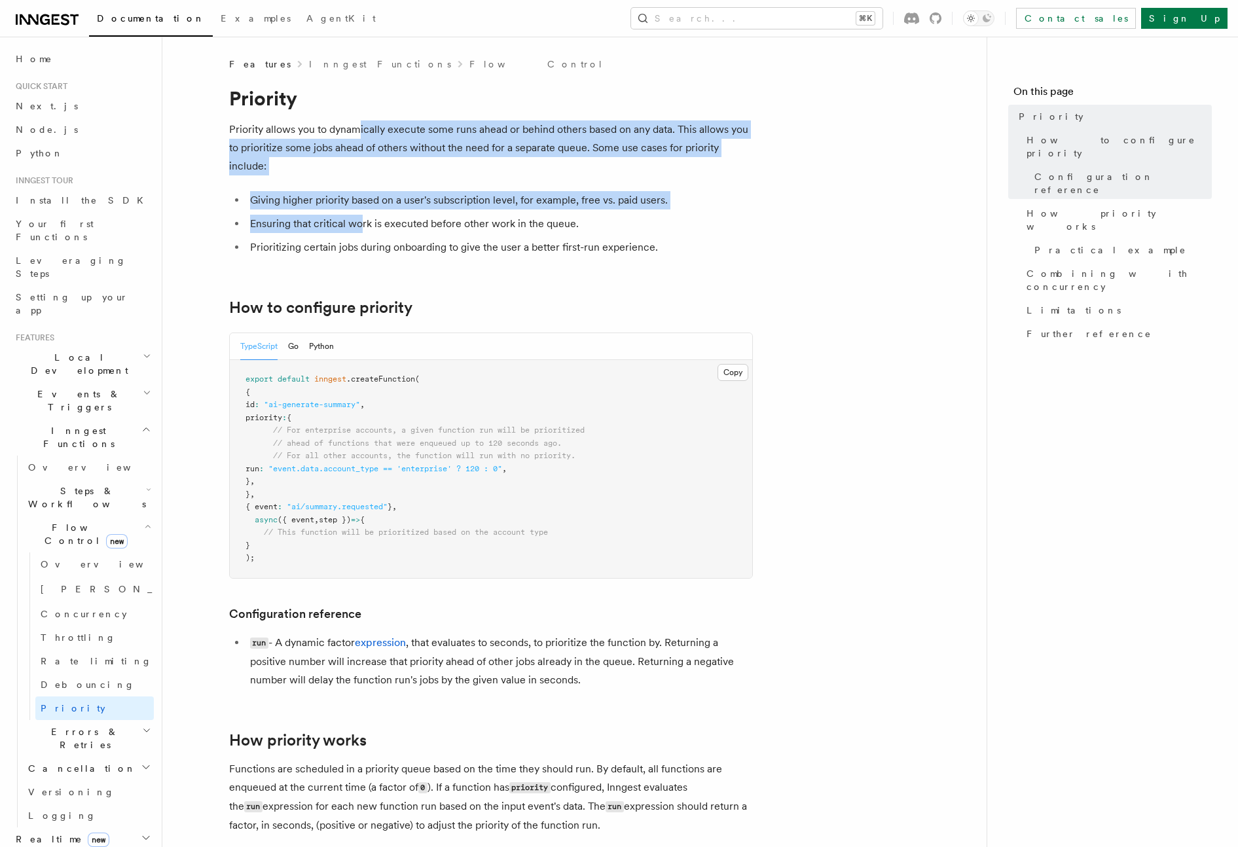
drag, startPoint x: 358, startPoint y: 135, endPoint x: 361, endPoint y: 217, distance: 82.5
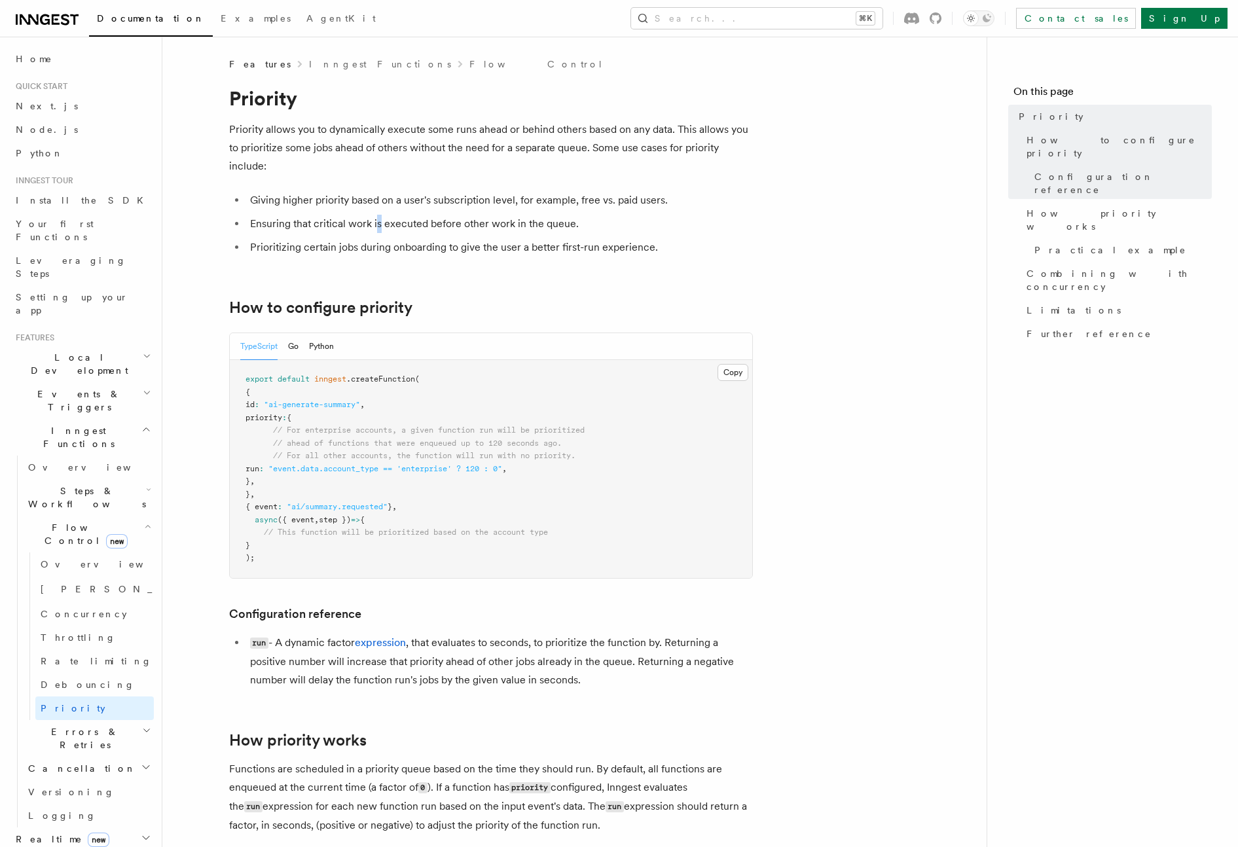
click at [378, 219] on li "Ensuring that critical work is executed before other work in the queue." at bounding box center [499, 224] width 507 height 18
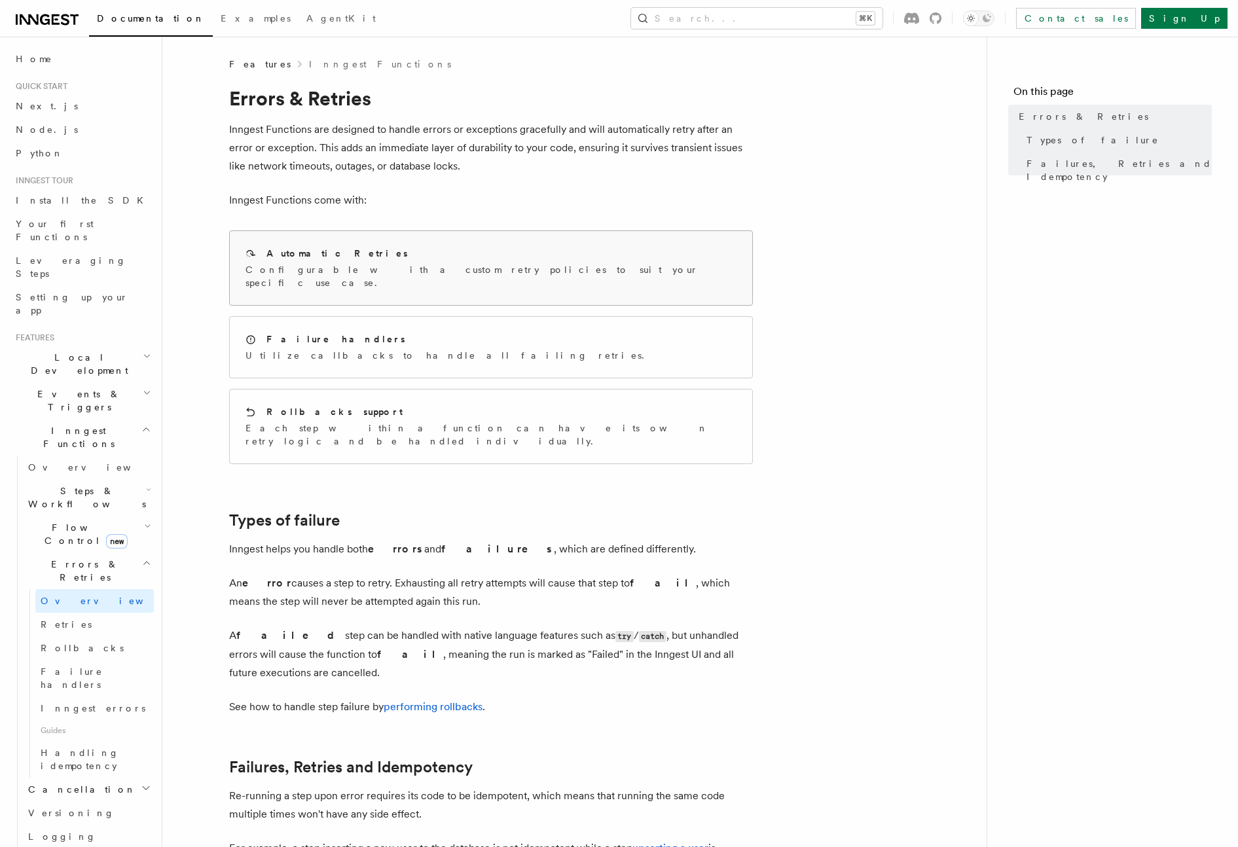
click at [403, 263] on p "Configurable with a custom retry policies to suit your specific use case." at bounding box center [490, 276] width 491 height 26
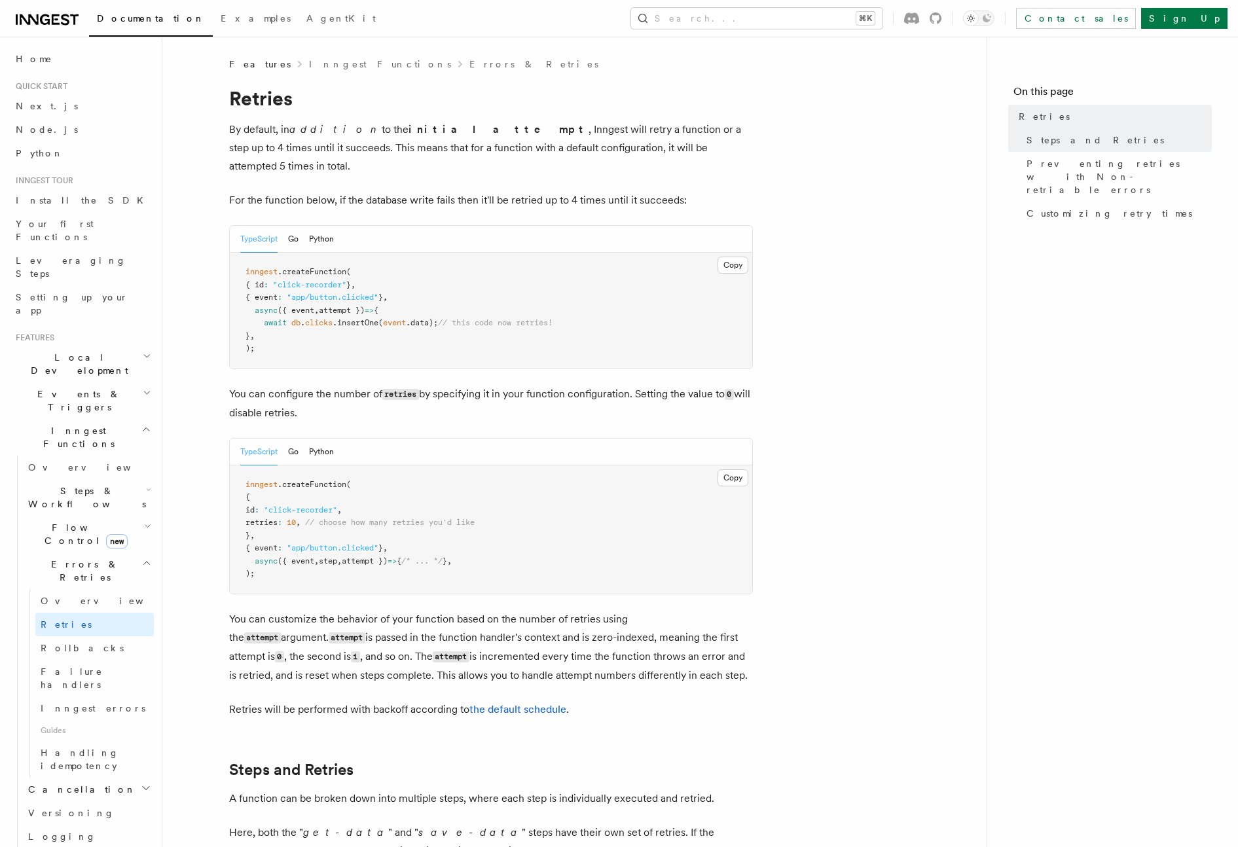
click at [528, 622] on p "You can customize the behavior of your function based on the number of retries …" at bounding box center [491, 647] width 524 height 75
click at [529, 643] on p "You can customize the behavior of your function based on the number of retries …" at bounding box center [491, 647] width 524 height 75
click at [528, 703] on link "the default schedule" at bounding box center [517, 709] width 97 height 12
